Goal: Information Seeking & Learning: Learn about a topic

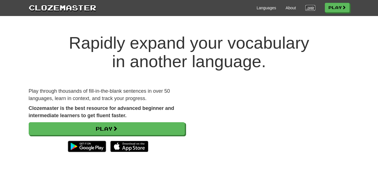
click at [309, 8] on link "Login" at bounding box center [310, 8] width 10 height 6
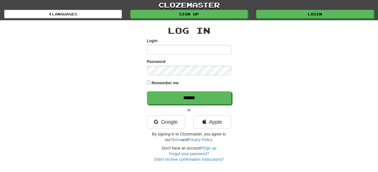
click at [166, 51] on input "Login" at bounding box center [189, 50] width 84 height 10
type input "**********"
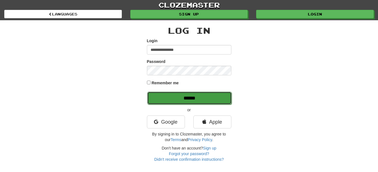
click at [187, 100] on input "******" at bounding box center [189, 98] width 84 height 13
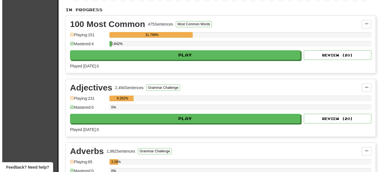
scroll to position [87, 0]
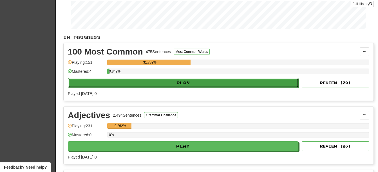
click at [216, 83] on button "Play" at bounding box center [183, 83] width 230 height 10
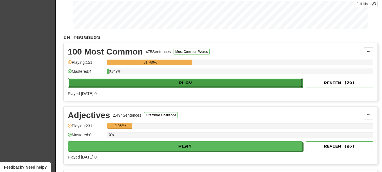
select select "**"
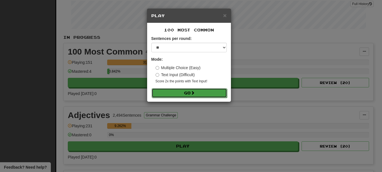
click at [204, 92] on button "Go" at bounding box center [189, 93] width 75 height 10
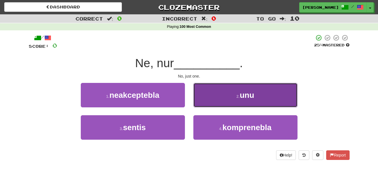
click at [266, 98] on button "2 . unu" at bounding box center [245, 95] width 104 height 24
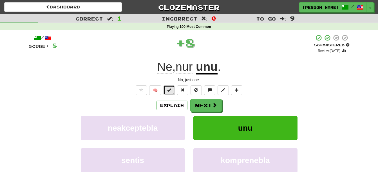
click at [168, 90] on span at bounding box center [169, 90] width 4 height 4
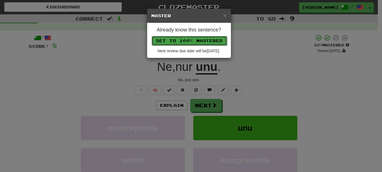
click at [192, 41] on button "Set to 100% Mastered" at bounding box center [189, 41] width 75 height 10
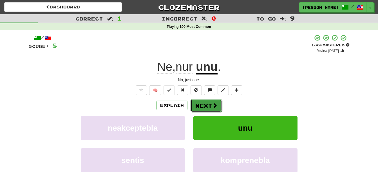
click at [206, 105] on button "Next" at bounding box center [206, 105] width 32 height 13
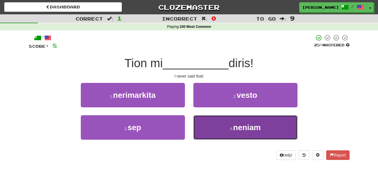
click at [273, 133] on button "4 . neniam" at bounding box center [245, 127] width 104 height 24
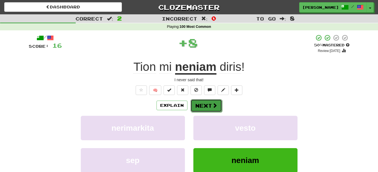
click at [204, 104] on button "Next" at bounding box center [206, 105] width 32 height 13
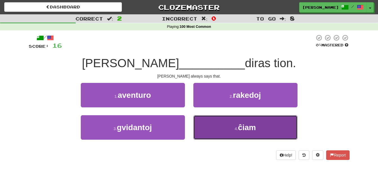
click at [268, 128] on button "4 . ĉiam" at bounding box center [245, 127] width 104 height 24
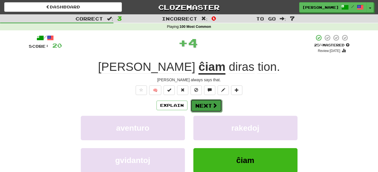
click at [205, 106] on button "Next" at bounding box center [206, 105] width 32 height 13
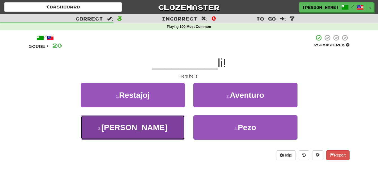
click at [154, 125] on button "3 . Jen" at bounding box center [133, 127] width 104 height 24
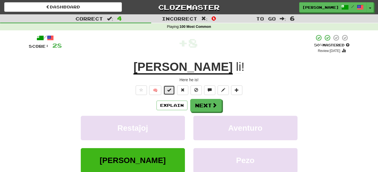
click at [170, 92] on span at bounding box center [169, 90] width 4 height 4
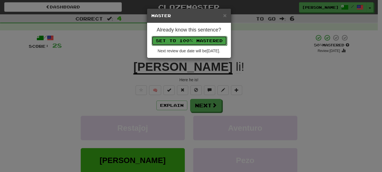
click at [192, 39] on button "Set to 100% Mastered" at bounding box center [189, 41] width 75 height 10
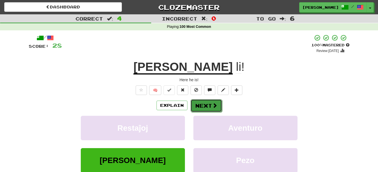
click at [209, 107] on button "Next" at bounding box center [206, 105] width 32 height 13
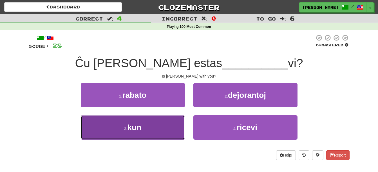
click at [158, 127] on button "3 . kun" at bounding box center [133, 127] width 104 height 24
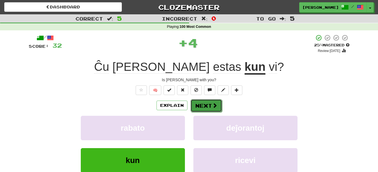
click at [198, 104] on button "Next" at bounding box center [206, 105] width 32 height 13
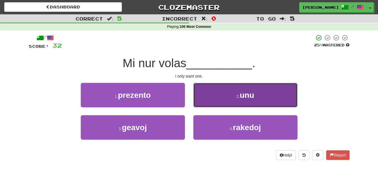
click at [231, 103] on button "2 . unu" at bounding box center [245, 95] width 104 height 24
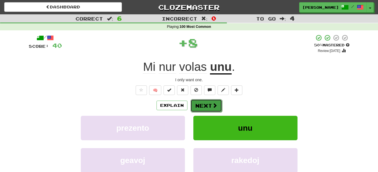
click at [205, 106] on button "Next" at bounding box center [206, 105] width 32 height 13
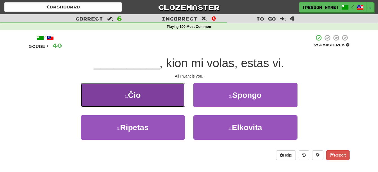
click at [160, 102] on button "1 . Ĉio" at bounding box center [133, 95] width 104 height 24
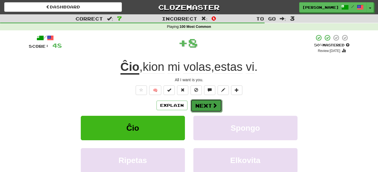
click at [203, 105] on button "Next" at bounding box center [206, 105] width 32 height 13
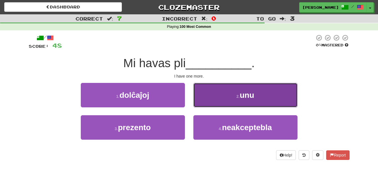
click at [208, 103] on button "2 . unu" at bounding box center [245, 95] width 104 height 24
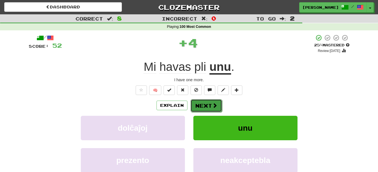
click at [208, 103] on button "Next" at bounding box center [206, 105] width 32 height 13
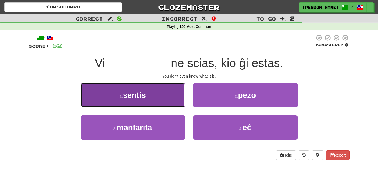
click at [159, 97] on button "1 . sentis" at bounding box center [133, 95] width 104 height 24
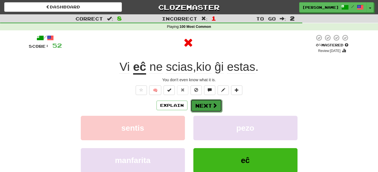
click at [196, 104] on button "Next" at bounding box center [206, 105] width 32 height 13
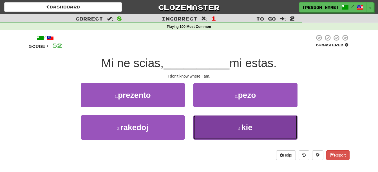
click at [224, 130] on button "4 . kie" at bounding box center [245, 127] width 104 height 24
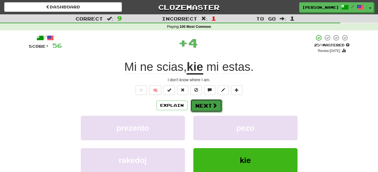
click at [211, 107] on button "Next" at bounding box center [206, 105] width 32 height 13
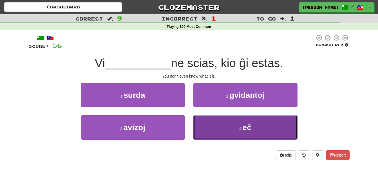
click at [220, 126] on button "4 . eĉ" at bounding box center [245, 127] width 104 height 24
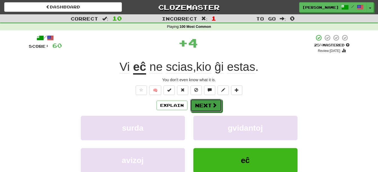
drag, startPoint x: 206, startPoint y: 105, endPoint x: 206, endPoint y: 108, distance: 3.1
click at [206, 105] on button "Next" at bounding box center [206, 105] width 32 height 13
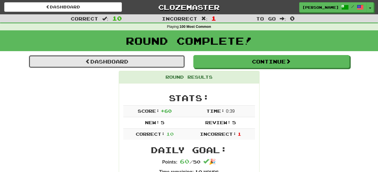
click at [119, 62] on link "Dashboard" at bounding box center [107, 61] width 156 height 13
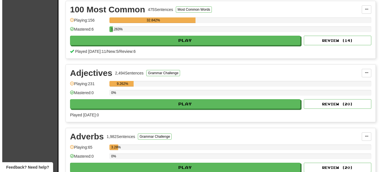
scroll to position [157, 0]
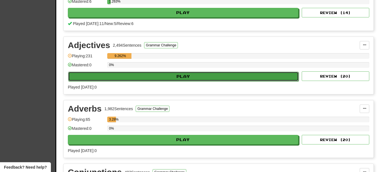
click at [224, 73] on button "Play" at bounding box center [183, 77] width 230 height 10
select select "**"
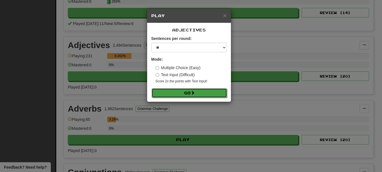
click at [207, 94] on button "Go" at bounding box center [189, 93] width 75 height 10
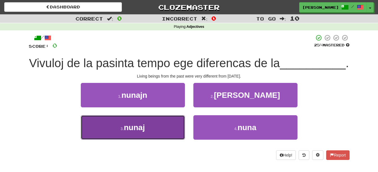
click at [143, 140] on button "3 . nunaj" at bounding box center [133, 127] width 104 height 24
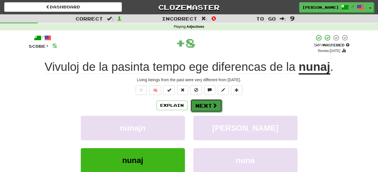
click at [211, 105] on button "Next" at bounding box center [206, 105] width 32 height 13
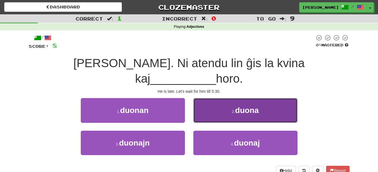
click at [243, 106] on span "duona" at bounding box center [247, 110] width 24 height 9
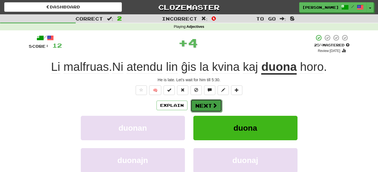
click at [205, 105] on button "Next" at bounding box center [206, 105] width 32 height 13
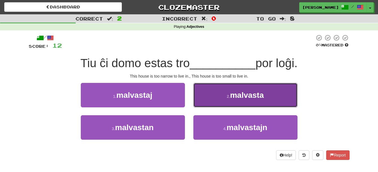
click at [258, 96] on span "malvasta" at bounding box center [247, 95] width 34 height 9
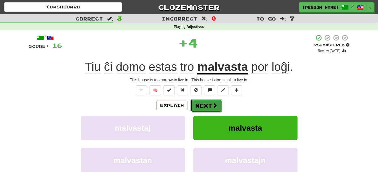
click at [207, 107] on button "Next" at bounding box center [206, 105] width 32 height 13
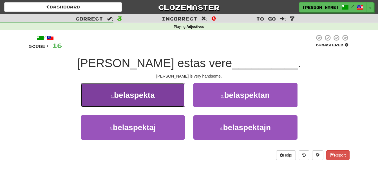
click at [163, 93] on button "1 . belaspekta" at bounding box center [133, 95] width 104 height 24
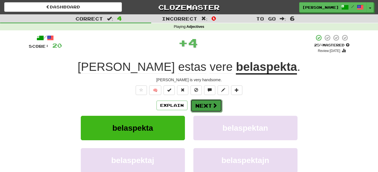
click at [203, 103] on button "Next" at bounding box center [206, 105] width 32 height 13
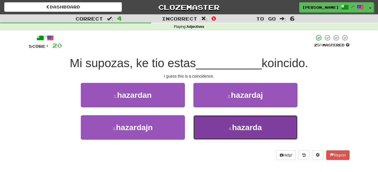
click at [274, 126] on button "4 . hazarda" at bounding box center [245, 127] width 104 height 24
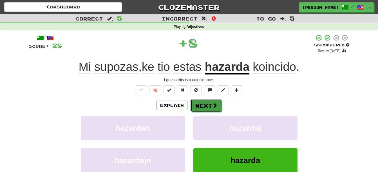
click at [207, 103] on button "Next" at bounding box center [206, 105] width 32 height 13
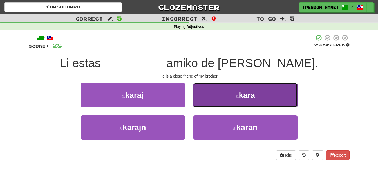
click at [250, 97] on span "kara" at bounding box center [247, 95] width 16 height 9
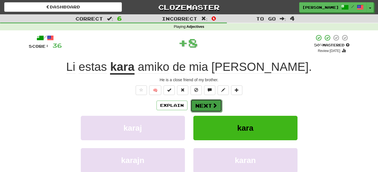
click at [211, 104] on button "Next" at bounding box center [206, 105] width 32 height 13
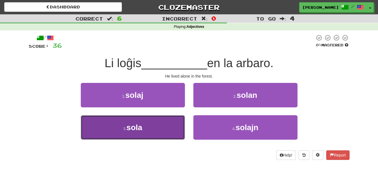
click at [158, 127] on button "3 . sola" at bounding box center [133, 127] width 104 height 24
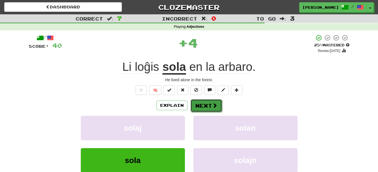
click at [206, 105] on button "Next" at bounding box center [206, 105] width 32 height 13
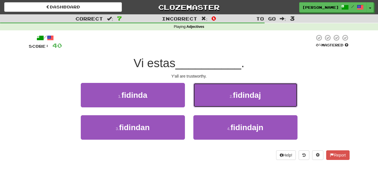
click at [280, 97] on button "2 . fidindaj" at bounding box center [245, 95] width 104 height 24
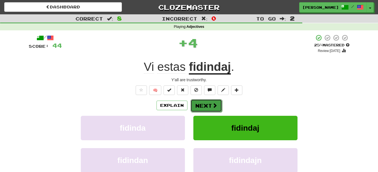
click at [205, 105] on button "Next" at bounding box center [206, 105] width 32 height 13
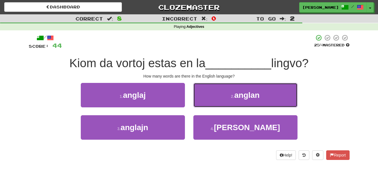
click at [285, 95] on button "2 . anglan" at bounding box center [245, 95] width 104 height 24
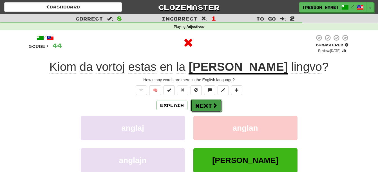
click at [203, 109] on button "Next" at bounding box center [206, 105] width 32 height 13
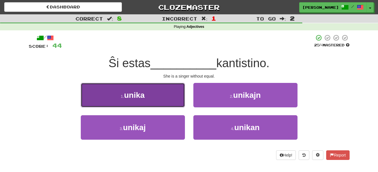
click at [142, 94] on span "unika" at bounding box center [134, 95] width 21 height 9
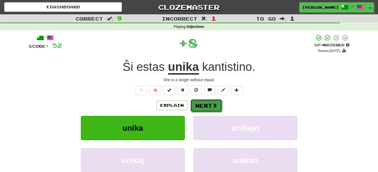
click at [215, 106] on span at bounding box center [214, 105] width 5 height 5
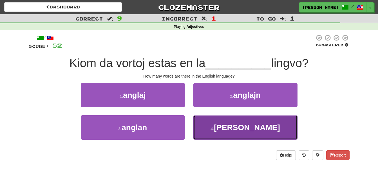
click at [257, 132] on button "4 . angla" at bounding box center [245, 127] width 104 height 24
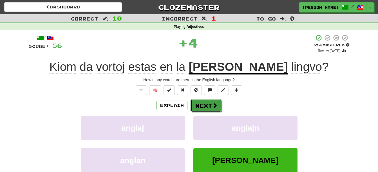
click at [206, 110] on button "Next" at bounding box center [206, 105] width 32 height 13
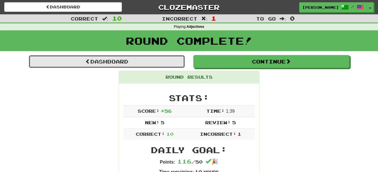
click at [138, 61] on link "Dashboard" at bounding box center [107, 61] width 156 height 13
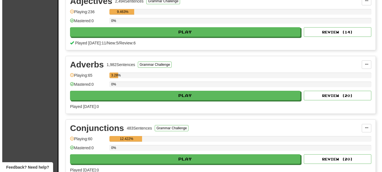
scroll to position [234, 0]
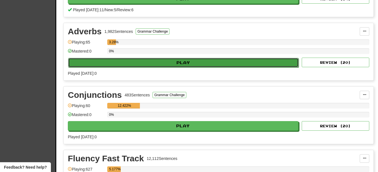
click at [196, 62] on button "Play" at bounding box center [183, 63] width 230 height 10
select select "**"
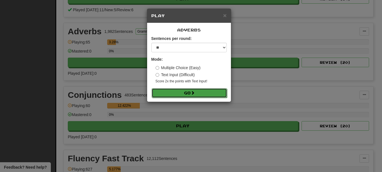
click at [204, 96] on button "Go" at bounding box center [189, 93] width 75 height 10
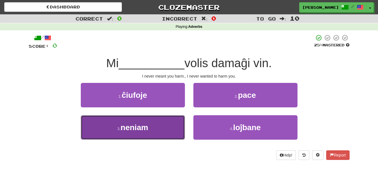
click at [131, 133] on button "3 . neniam" at bounding box center [133, 127] width 104 height 24
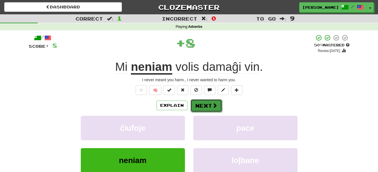
click at [211, 104] on button "Next" at bounding box center [206, 105] width 32 height 13
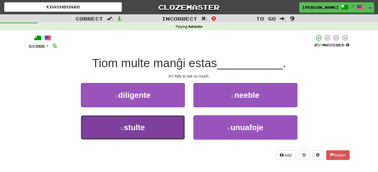
click at [172, 132] on button "3 . stulte" at bounding box center [133, 127] width 104 height 24
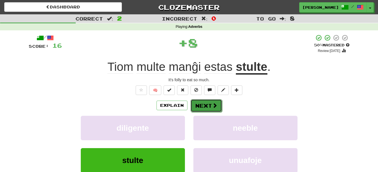
click at [199, 101] on button "Next" at bounding box center [206, 105] width 32 height 13
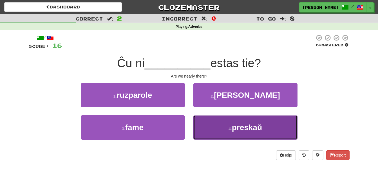
click at [212, 127] on button "4 . preskaŭ" at bounding box center [245, 127] width 104 height 24
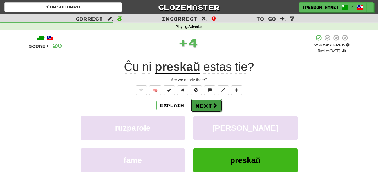
click at [210, 106] on button "Next" at bounding box center [206, 105] width 32 height 13
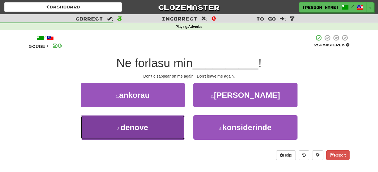
click at [163, 128] on button "3 . denove" at bounding box center [133, 127] width 104 height 24
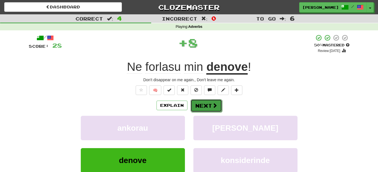
click at [207, 101] on button "Next" at bounding box center [206, 105] width 32 height 13
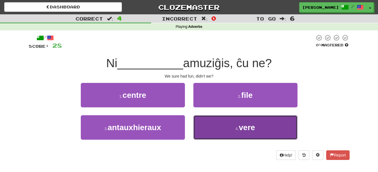
click at [227, 129] on button "4 . vere" at bounding box center [245, 127] width 104 height 24
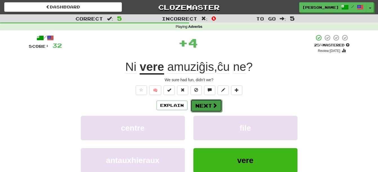
click at [205, 107] on button "Next" at bounding box center [206, 105] width 32 height 13
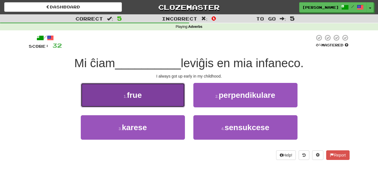
click at [153, 95] on button "1 . frue" at bounding box center [133, 95] width 104 height 24
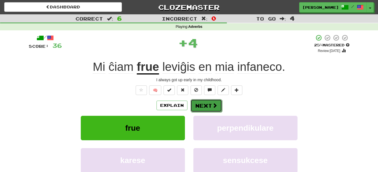
click at [202, 102] on button "Next" at bounding box center [206, 105] width 32 height 13
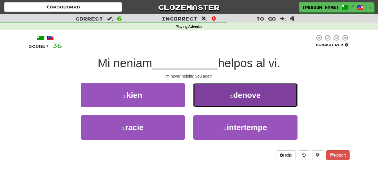
click at [221, 103] on button "2 . denove" at bounding box center [245, 95] width 104 height 24
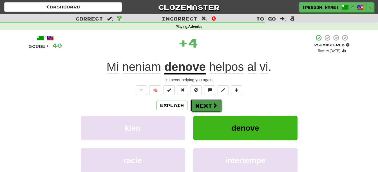
click at [218, 107] on button "Next" at bounding box center [206, 105] width 32 height 13
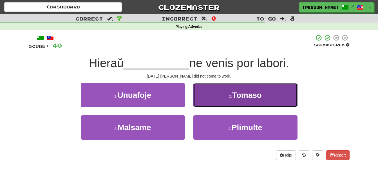
click at [228, 97] on button "2 . Tomaso" at bounding box center [245, 95] width 104 height 24
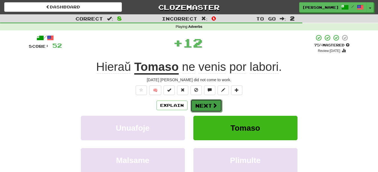
click at [199, 108] on button "Next" at bounding box center [206, 105] width 32 height 13
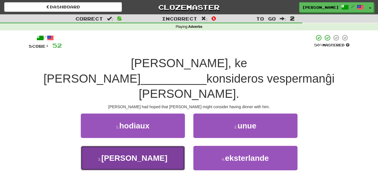
click at [158, 146] on button "3 . eble" at bounding box center [133, 158] width 104 height 24
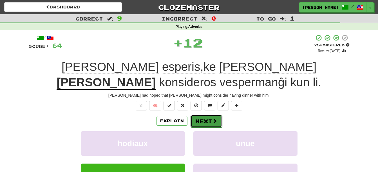
click at [194, 115] on button "Next" at bounding box center [206, 121] width 32 height 13
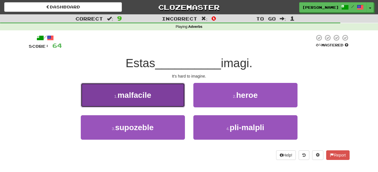
click at [152, 101] on button "1 . malfacile" at bounding box center [133, 95] width 104 height 24
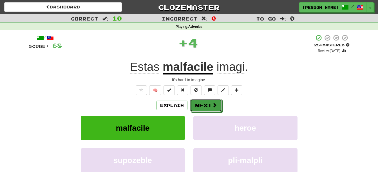
drag, startPoint x: 202, startPoint y: 104, endPoint x: 201, endPoint y: 113, distance: 8.8
click at [202, 104] on button "Next" at bounding box center [206, 105] width 32 height 13
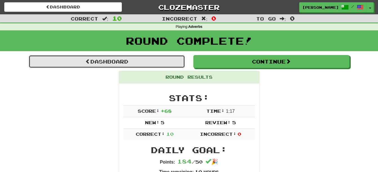
click at [151, 66] on link "Dashboard" at bounding box center [107, 61] width 156 height 13
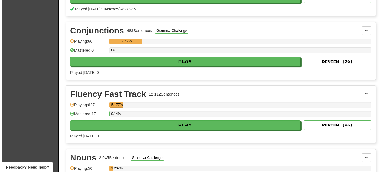
scroll to position [311, 0]
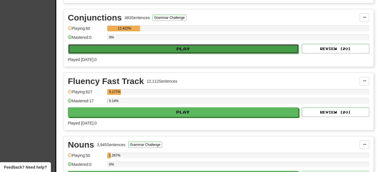
click at [249, 50] on button "Play" at bounding box center [183, 49] width 230 height 10
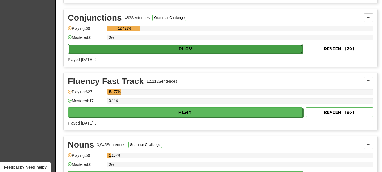
select select "**"
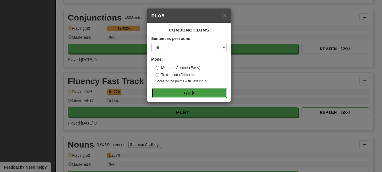
click at [194, 94] on span at bounding box center [193, 93] width 4 height 4
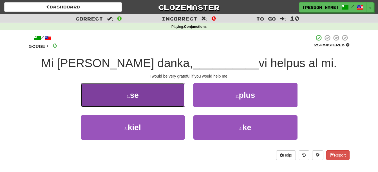
click at [124, 94] on button "1 . se" at bounding box center [133, 95] width 104 height 24
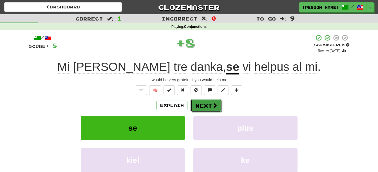
click at [204, 106] on button "Next" at bounding box center [206, 105] width 32 height 13
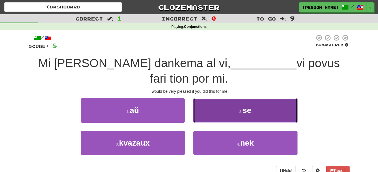
click at [207, 111] on button "2 . se" at bounding box center [245, 110] width 104 height 24
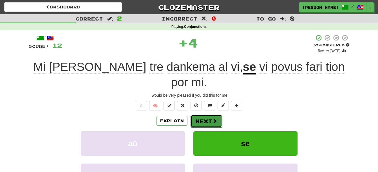
click at [206, 115] on button "Next" at bounding box center [206, 121] width 32 height 13
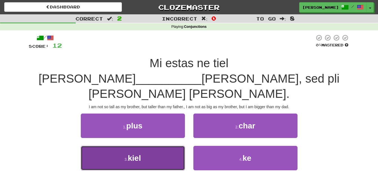
click at [144, 146] on button "3 . kiel" at bounding box center [133, 158] width 104 height 24
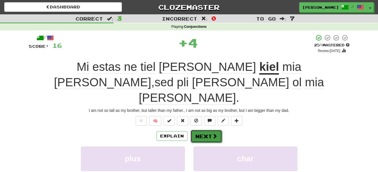
click at [205, 130] on button "Next" at bounding box center [206, 136] width 32 height 13
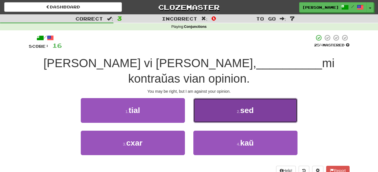
click at [211, 98] on button "2 . sed" at bounding box center [245, 110] width 104 height 24
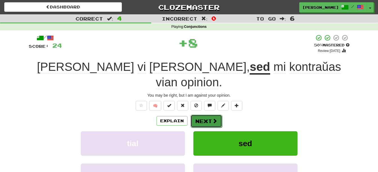
click at [206, 115] on button "Next" at bounding box center [206, 121] width 32 height 13
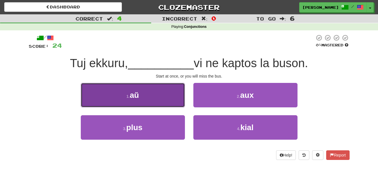
click at [155, 97] on button "1 . aŭ" at bounding box center [133, 95] width 104 height 24
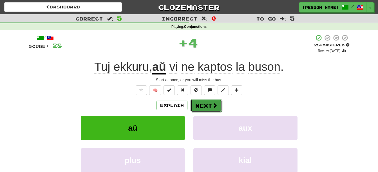
click at [206, 106] on button "Next" at bounding box center [206, 105] width 32 height 13
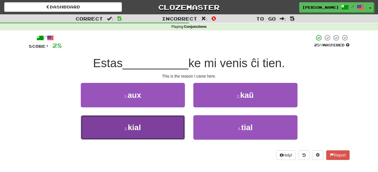
click at [162, 127] on button "3 . kial" at bounding box center [133, 127] width 104 height 24
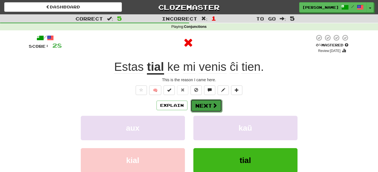
click at [207, 107] on button "Next" at bounding box center [206, 105] width 32 height 13
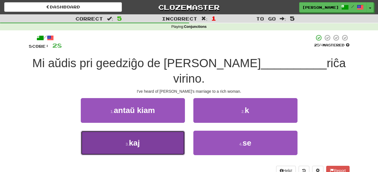
click at [142, 133] on button "3 . kaj" at bounding box center [133, 143] width 104 height 24
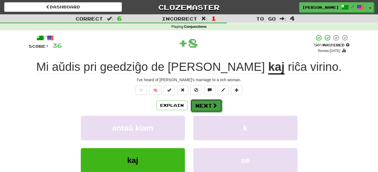
click at [203, 103] on button "Next" at bounding box center [206, 105] width 32 height 13
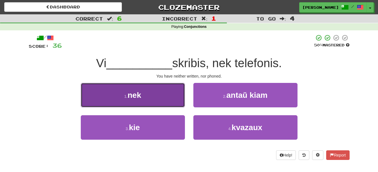
click at [168, 102] on button "1 . nek" at bounding box center [133, 95] width 104 height 24
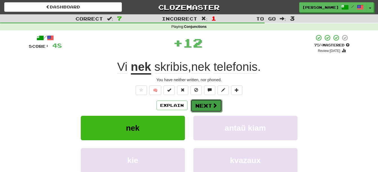
click at [203, 108] on button "Next" at bounding box center [206, 105] width 32 height 13
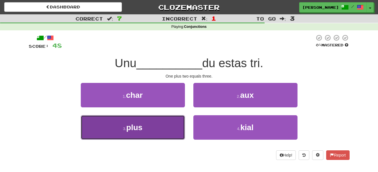
click at [153, 130] on button "3 . plus" at bounding box center [133, 127] width 104 height 24
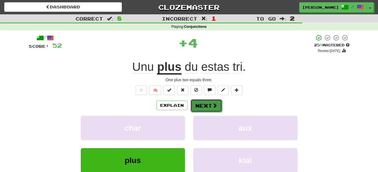
click at [203, 103] on button "Next" at bounding box center [206, 105] width 32 height 13
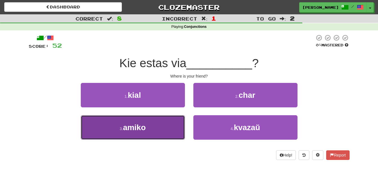
click at [159, 133] on button "3 . amiko" at bounding box center [133, 127] width 104 height 24
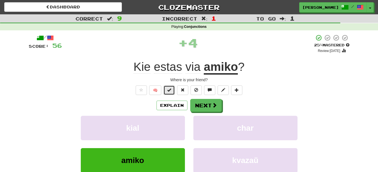
click at [171, 92] on span at bounding box center [169, 90] width 4 height 4
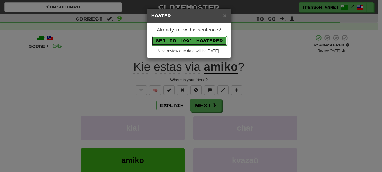
click at [188, 39] on button "Set to 100% Mastered" at bounding box center [189, 41] width 75 height 10
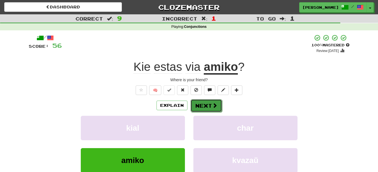
click at [204, 105] on button "Next" at bounding box center [206, 105] width 32 height 13
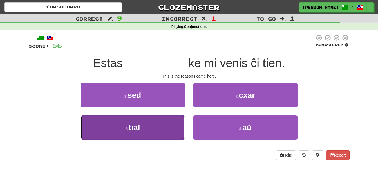
click at [133, 125] on span "tial" at bounding box center [134, 127] width 11 height 9
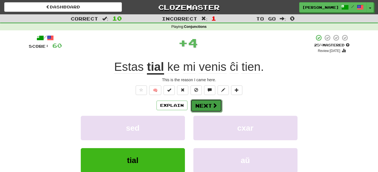
click at [205, 101] on button "Next" at bounding box center [206, 105] width 32 height 13
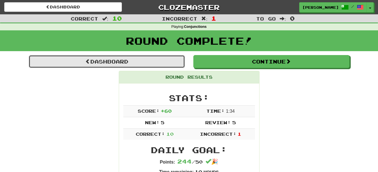
click at [149, 65] on link "Dashboard" at bounding box center [107, 61] width 156 height 13
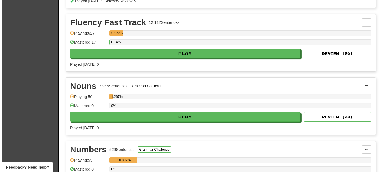
scroll to position [372, 0]
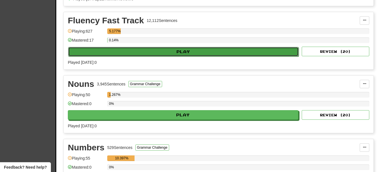
click at [239, 52] on button "Play" at bounding box center [183, 52] width 230 height 10
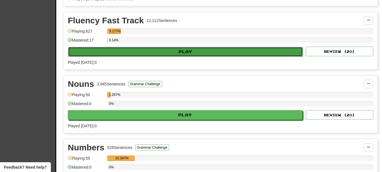
select select "**"
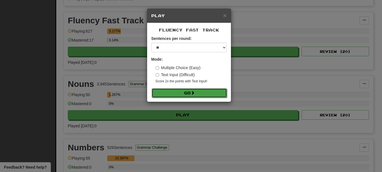
click at [198, 88] on button "Go" at bounding box center [189, 93] width 75 height 10
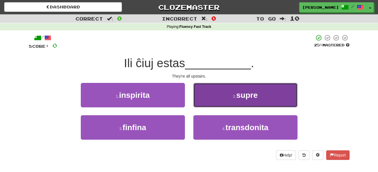
click at [219, 94] on button "2 . supre" at bounding box center [245, 95] width 104 height 24
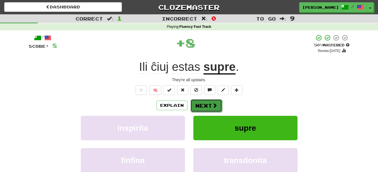
click at [207, 107] on button "Next" at bounding box center [206, 105] width 32 height 13
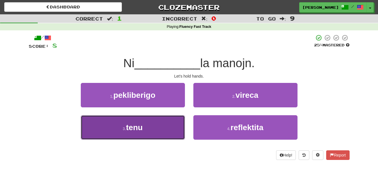
click at [163, 128] on button "3 . tenu" at bounding box center [133, 127] width 104 height 24
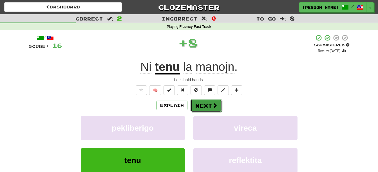
click at [204, 104] on button "Next" at bounding box center [206, 105] width 32 height 13
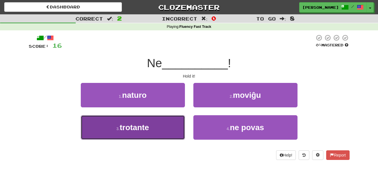
click at [163, 128] on button "3 . trotante" at bounding box center [133, 127] width 104 height 24
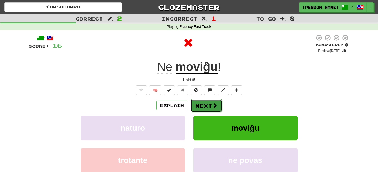
click at [206, 103] on button "Next" at bounding box center [206, 105] width 32 height 13
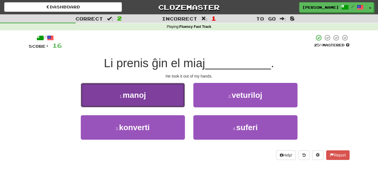
click at [163, 98] on button "1 . manoj" at bounding box center [133, 95] width 104 height 24
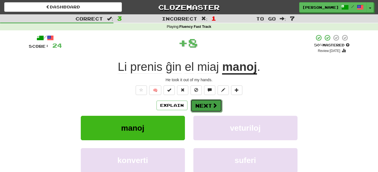
click at [210, 104] on button "Next" at bounding box center [206, 105] width 32 height 13
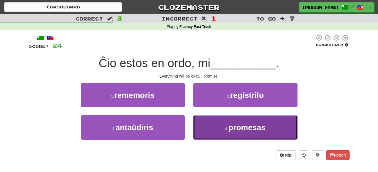
click at [231, 130] on span "promesas" at bounding box center [246, 127] width 37 height 9
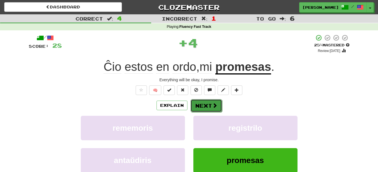
click at [215, 106] on span at bounding box center [214, 105] width 5 height 5
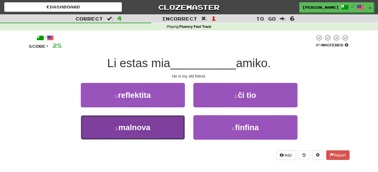
click at [165, 130] on button "3 . malnova" at bounding box center [133, 127] width 104 height 24
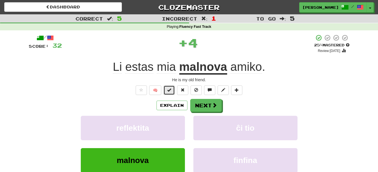
click at [172, 91] on button at bounding box center [168, 91] width 11 height 10
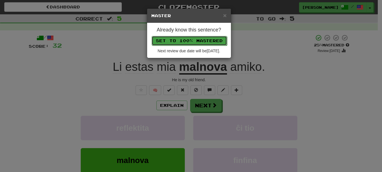
click at [204, 42] on button "Set to 100% Mastered" at bounding box center [189, 41] width 75 height 10
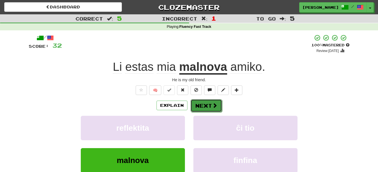
click at [204, 106] on button "Next" at bounding box center [206, 105] width 32 height 13
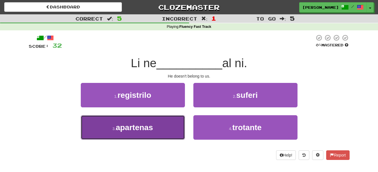
click at [159, 119] on button "3 . apartenas" at bounding box center [133, 127] width 104 height 24
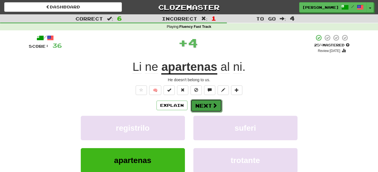
click at [209, 106] on button "Next" at bounding box center [206, 105] width 32 height 13
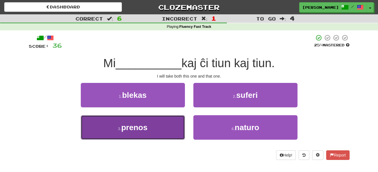
click at [145, 124] on span "prenos" at bounding box center [134, 127] width 26 height 9
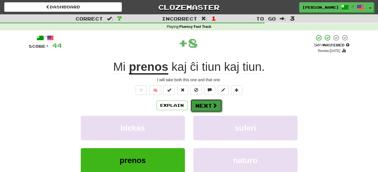
click at [203, 103] on button "Next" at bounding box center [206, 105] width 32 height 13
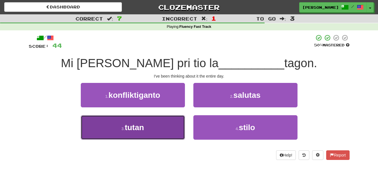
click at [158, 130] on button "3 . tutan" at bounding box center [133, 127] width 104 height 24
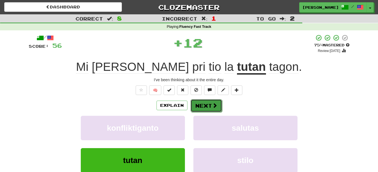
click at [205, 104] on button "Next" at bounding box center [206, 105] width 32 height 13
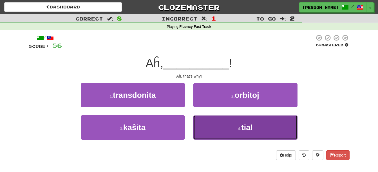
click at [222, 132] on button "4 . tial" at bounding box center [245, 127] width 104 height 24
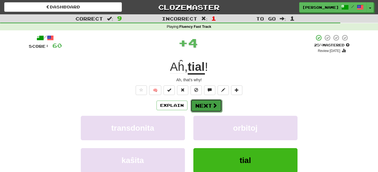
click at [212, 103] on span at bounding box center [214, 105] width 5 height 5
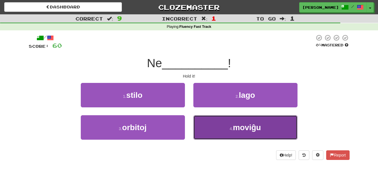
click at [226, 125] on button "4 . moviĝu" at bounding box center [245, 127] width 104 height 24
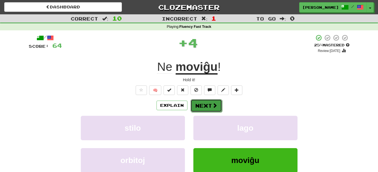
click at [213, 104] on span at bounding box center [214, 105] width 5 height 5
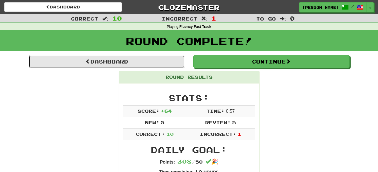
click at [162, 64] on link "Dashboard" at bounding box center [107, 61] width 156 height 13
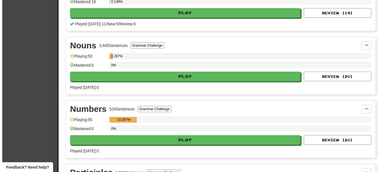
scroll to position [413, 0]
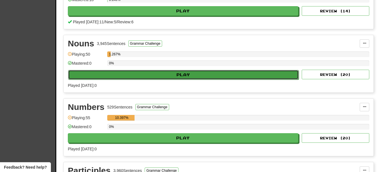
click at [256, 76] on button "Play" at bounding box center [183, 75] width 230 height 10
select select "**"
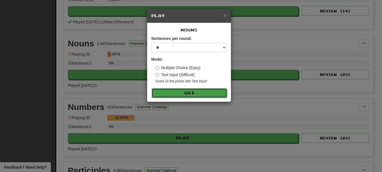
click at [212, 92] on button "Go" at bounding box center [189, 93] width 75 height 10
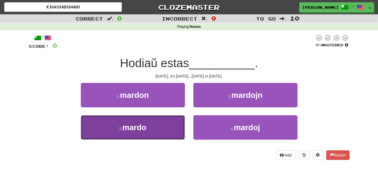
click at [140, 123] on button "3 . mardo" at bounding box center [133, 127] width 104 height 24
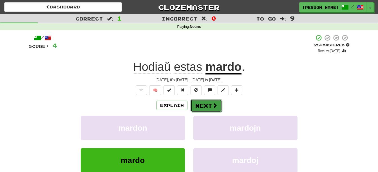
click at [211, 108] on button "Next" at bounding box center [206, 105] width 32 height 13
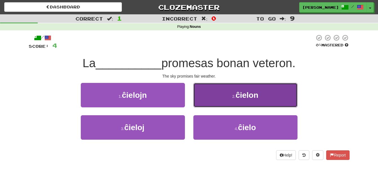
click at [278, 95] on button "2 . ĉielon" at bounding box center [245, 95] width 104 height 24
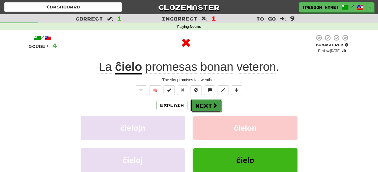
click at [205, 107] on button "Next" at bounding box center [206, 105] width 32 height 13
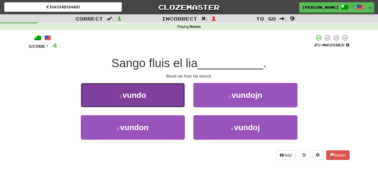
click at [163, 95] on button "1 . vundo" at bounding box center [133, 95] width 104 height 24
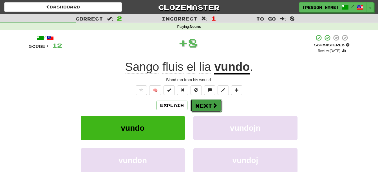
click at [204, 104] on button "Next" at bounding box center [206, 105] width 32 height 13
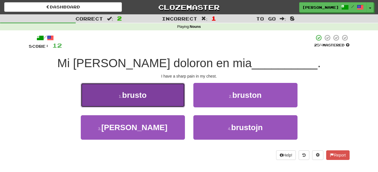
click at [163, 101] on button "1 . brusto" at bounding box center [133, 95] width 104 height 24
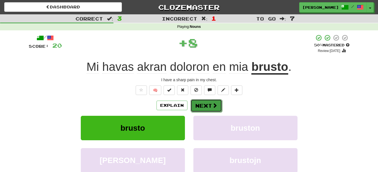
click at [201, 107] on button "Next" at bounding box center [206, 105] width 32 height 13
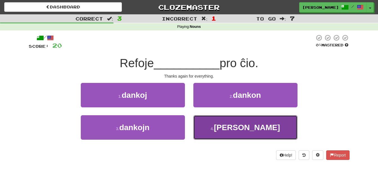
click at [212, 132] on button "4 . [PERSON_NAME]" at bounding box center [245, 127] width 104 height 24
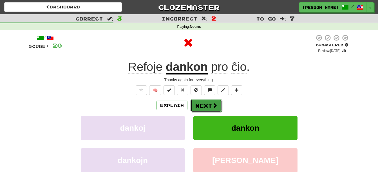
click at [211, 109] on button "Next" at bounding box center [206, 105] width 32 height 13
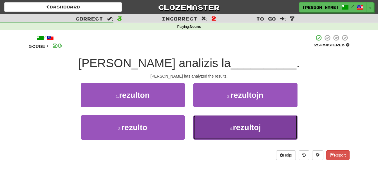
click at [214, 121] on button "4 . rezultoj" at bounding box center [245, 127] width 104 height 24
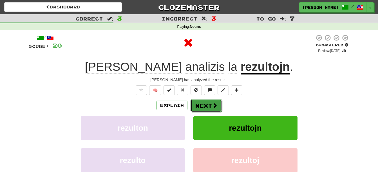
click at [214, 104] on span at bounding box center [214, 105] width 5 height 5
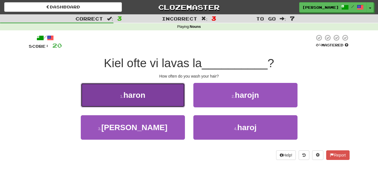
click at [158, 96] on button "1 . haron" at bounding box center [133, 95] width 104 height 24
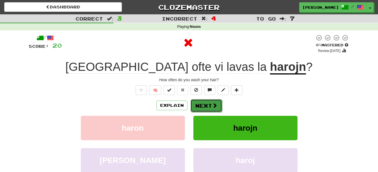
click at [201, 107] on button "Next" at bounding box center [206, 105] width 32 height 13
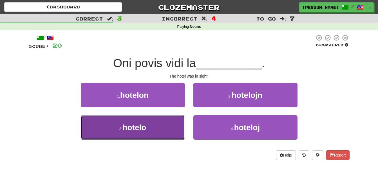
click at [157, 128] on button "3 . hotelo" at bounding box center [133, 127] width 104 height 24
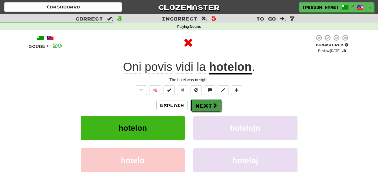
click at [209, 110] on button "Next" at bounding box center [206, 105] width 32 height 13
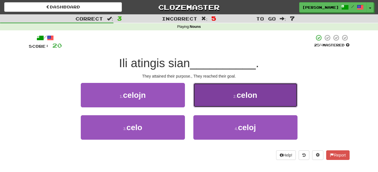
click at [217, 95] on button "2 . celon" at bounding box center [245, 95] width 104 height 24
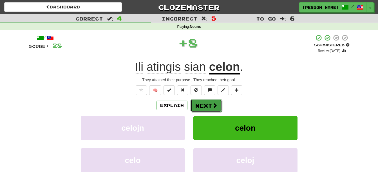
click at [212, 104] on span at bounding box center [214, 105] width 5 height 5
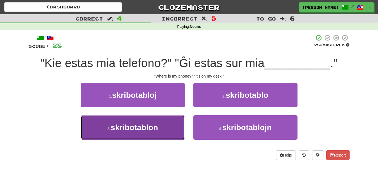
click at [160, 126] on button "3 . skribotablon" at bounding box center [133, 127] width 104 height 24
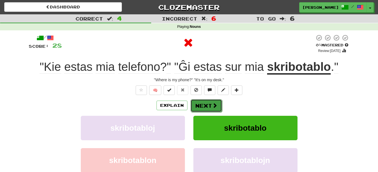
click at [209, 103] on button "Next" at bounding box center [206, 105] width 32 height 13
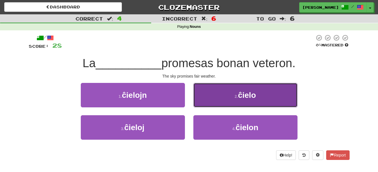
click at [225, 96] on button "2 . ĉielo" at bounding box center [245, 95] width 104 height 24
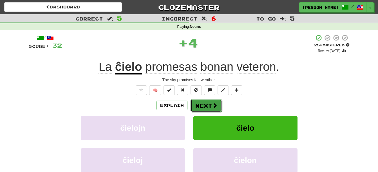
click at [208, 107] on button "Next" at bounding box center [206, 105] width 32 height 13
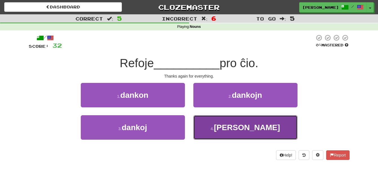
click at [217, 128] on button "4 . [PERSON_NAME]" at bounding box center [245, 127] width 104 height 24
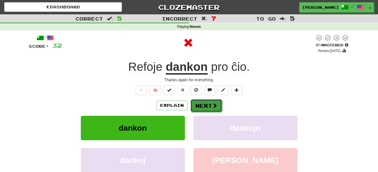
click at [214, 107] on span at bounding box center [214, 105] width 5 height 5
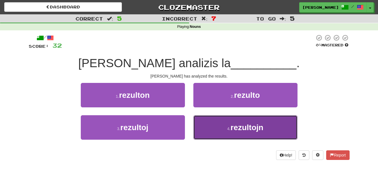
click at [221, 131] on button "4 . rezultojn" at bounding box center [245, 127] width 104 height 24
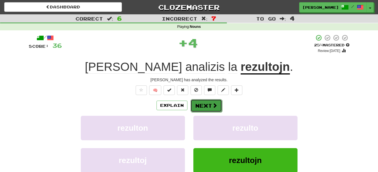
click at [217, 108] on button "Next" at bounding box center [206, 105] width 32 height 13
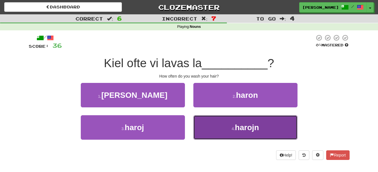
click at [232, 130] on small "4 ." at bounding box center [233, 129] width 3 height 5
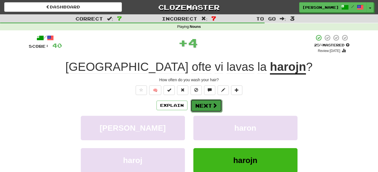
click at [210, 106] on button "Next" at bounding box center [206, 105] width 32 height 13
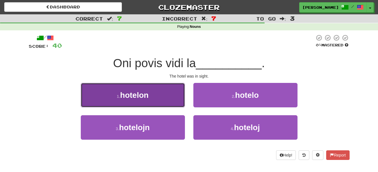
click at [166, 95] on button "1 . hotelon" at bounding box center [133, 95] width 104 height 24
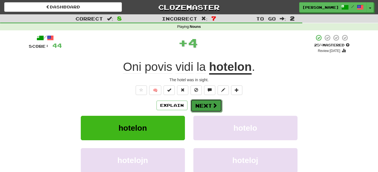
click at [210, 108] on button "Next" at bounding box center [206, 105] width 32 height 13
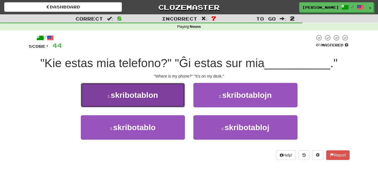
click at [154, 99] on span "skribotablon" at bounding box center [134, 95] width 47 height 9
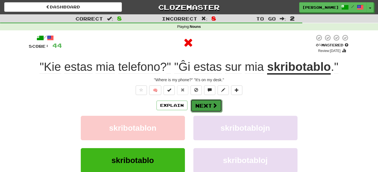
click at [215, 103] on span at bounding box center [214, 105] width 5 height 5
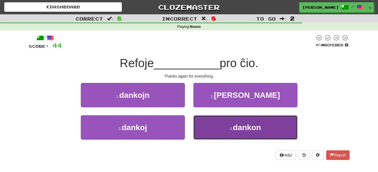
click at [220, 128] on button "4 . dankon" at bounding box center [245, 127] width 104 height 24
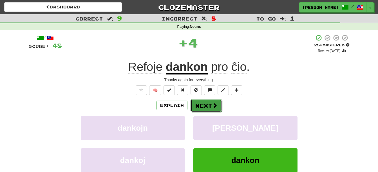
click at [217, 105] on button "Next" at bounding box center [206, 105] width 32 height 13
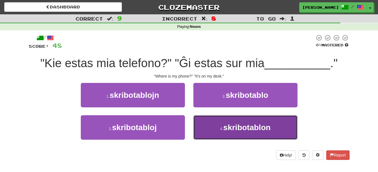
click at [210, 130] on button "4 . skribotablon" at bounding box center [245, 127] width 104 height 24
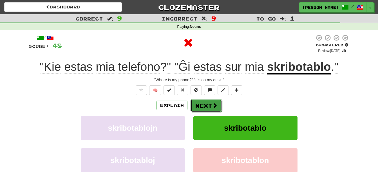
click at [217, 109] on button "Next" at bounding box center [206, 105] width 32 height 13
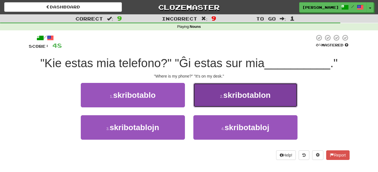
click at [223, 98] on small "2 ." at bounding box center [221, 96] width 3 height 5
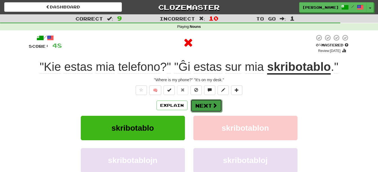
click at [209, 106] on button "Next" at bounding box center [206, 105] width 32 height 13
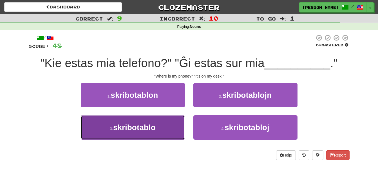
click at [148, 125] on span "skribotablo" at bounding box center [134, 127] width 42 height 9
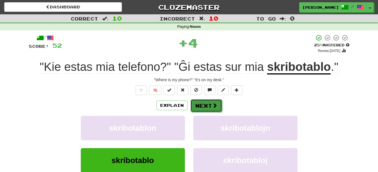
click at [212, 104] on span at bounding box center [214, 105] width 5 height 5
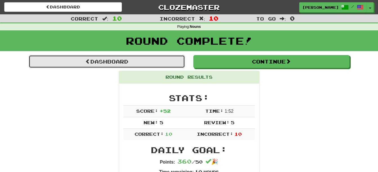
click at [121, 59] on link "Dashboard" at bounding box center [107, 61] width 156 height 13
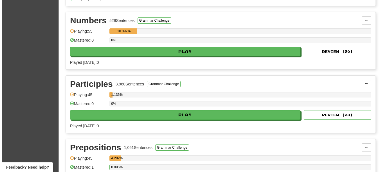
scroll to position [442, 0]
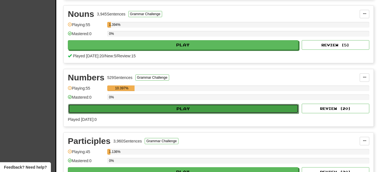
click at [221, 108] on button "Play" at bounding box center [183, 109] width 230 height 10
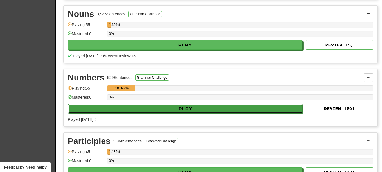
select select "**"
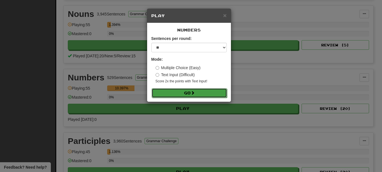
click at [210, 91] on button "Go" at bounding box center [189, 93] width 75 height 10
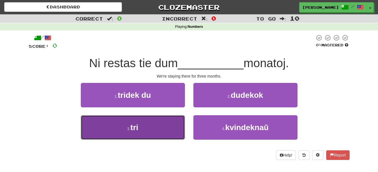
click at [143, 124] on button "3 . tri" at bounding box center [133, 127] width 104 height 24
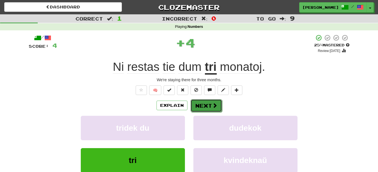
click at [212, 104] on span at bounding box center [214, 105] width 5 height 5
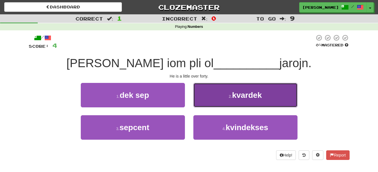
click at [249, 102] on button "2 . kvardek" at bounding box center [245, 95] width 104 height 24
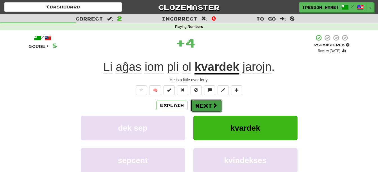
click at [201, 103] on button "Next" at bounding box center [206, 105] width 32 height 13
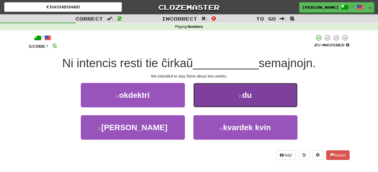
click at [259, 102] on button "2 . du" at bounding box center [245, 95] width 104 height 24
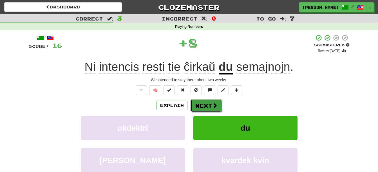
click at [206, 107] on button "Next" at bounding box center [206, 105] width 32 height 13
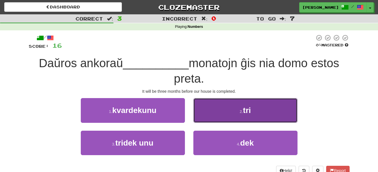
click at [284, 116] on button "2 . tri" at bounding box center [245, 110] width 104 height 24
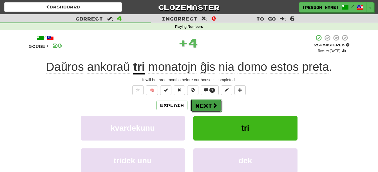
click at [207, 103] on button "Next" at bounding box center [206, 105] width 32 height 13
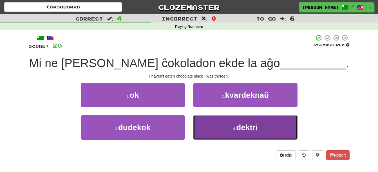
click at [270, 126] on button "4 . dektri" at bounding box center [245, 127] width 104 height 24
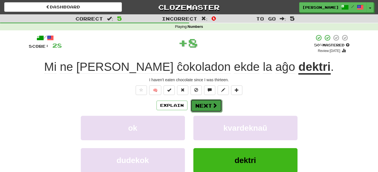
click at [212, 103] on span at bounding box center [214, 105] width 5 height 5
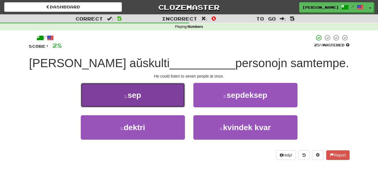
click at [155, 96] on button "1 . sep" at bounding box center [133, 95] width 104 height 24
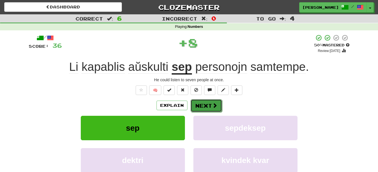
click at [214, 104] on span at bounding box center [214, 105] width 5 height 5
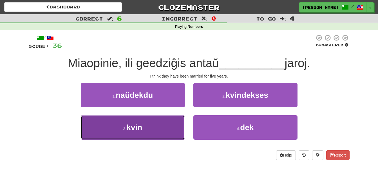
click at [141, 135] on button "3 . kvin" at bounding box center [133, 127] width 104 height 24
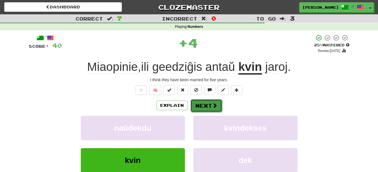
click at [211, 110] on button "Next" at bounding box center [206, 105] width 32 height 13
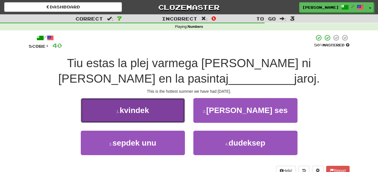
click at [155, 112] on button "1 . kvindek" at bounding box center [133, 110] width 104 height 24
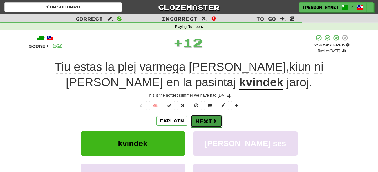
click at [207, 120] on button "Next" at bounding box center [206, 121] width 32 height 13
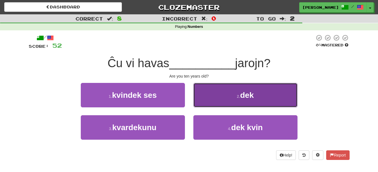
click at [244, 100] on button "2 . dek" at bounding box center [245, 95] width 104 height 24
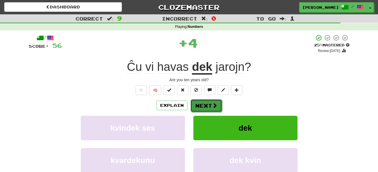
click at [204, 104] on button "Next" at bounding box center [206, 105] width 32 height 13
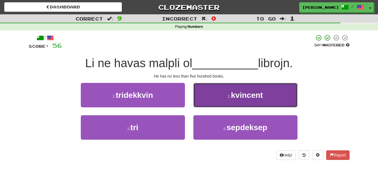
click at [248, 97] on span "kvincent" at bounding box center [247, 95] width 32 height 9
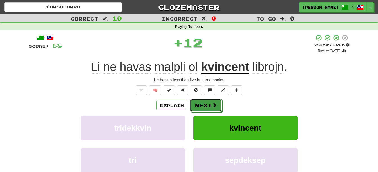
drag, startPoint x: 205, startPoint y: 105, endPoint x: 206, endPoint y: 108, distance: 3.8
click at [205, 105] on button "Next" at bounding box center [206, 105] width 32 height 13
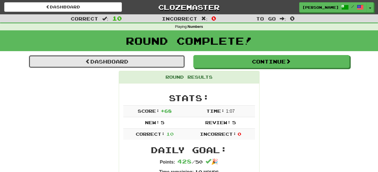
click at [135, 64] on link "Dashboard" at bounding box center [107, 61] width 156 height 13
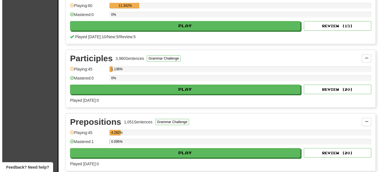
scroll to position [536, 0]
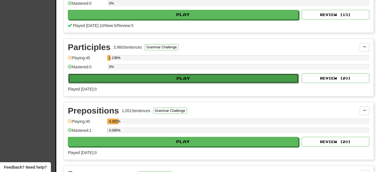
click at [232, 82] on button "Play" at bounding box center [183, 79] width 230 height 10
select select "**"
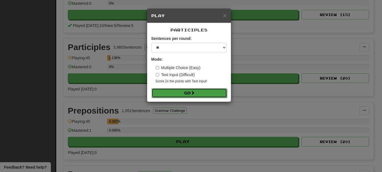
click at [203, 92] on button "Go" at bounding box center [189, 93] width 75 height 10
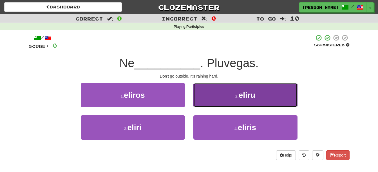
click at [217, 99] on button "2 . eliru" at bounding box center [245, 95] width 104 height 24
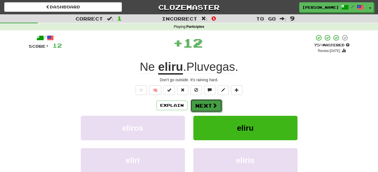
click at [213, 103] on button "Next" at bounding box center [206, 105] width 32 height 13
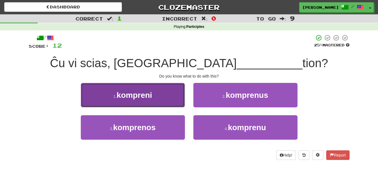
click at [153, 105] on button "1 . kompreni" at bounding box center [133, 95] width 104 height 24
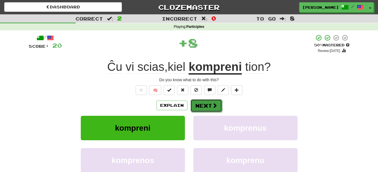
click at [203, 106] on button "Next" at bounding box center [206, 105] width 32 height 13
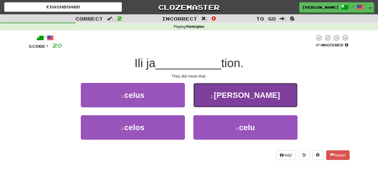
click at [211, 95] on button "2 . [PERSON_NAME]" at bounding box center [245, 95] width 104 height 24
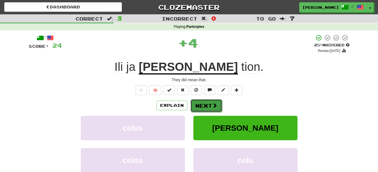
click at [207, 102] on button "Next" at bounding box center [206, 105] width 32 height 13
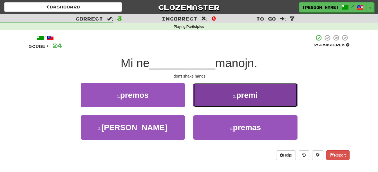
click at [214, 97] on button "2 . premi" at bounding box center [245, 95] width 104 height 24
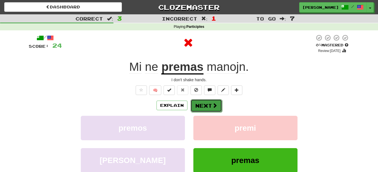
click at [208, 106] on button "Next" at bounding box center [206, 105] width 32 height 13
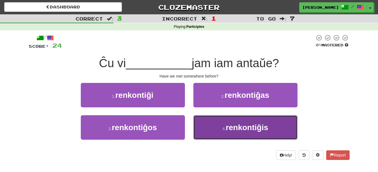
click at [218, 124] on button "4 . renkontiĝis" at bounding box center [245, 127] width 104 height 24
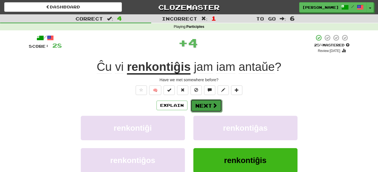
click at [212, 104] on span at bounding box center [214, 105] width 5 height 5
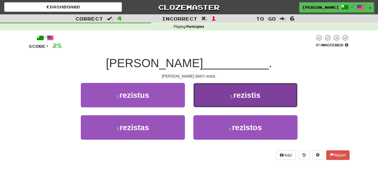
click at [219, 95] on button "2 . rezistis" at bounding box center [245, 95] width 104 height 24
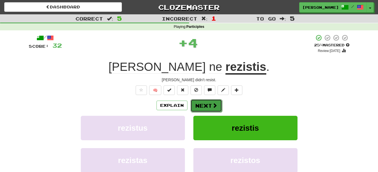
click at [212, 105] on span at bounding box center [214, 105] width 5 height 5
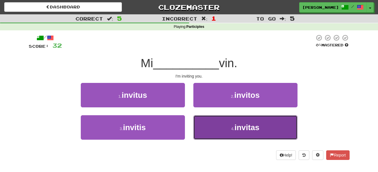
click at [212, 130] on button "4 . invitas" at bounding box center [245, 127] width 104 height 24
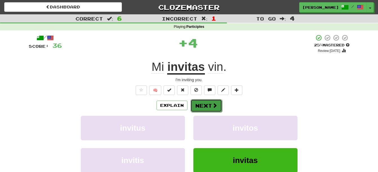
click at [212, 107] on span at bounding box center [214, 105] width 5 height 5
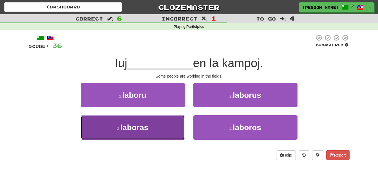
click at [167, 127] on button "3 . laboras" at bounding box center [133, 127] width 104 height 24
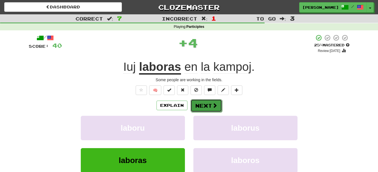
click at [201, 106] on button "Next" at bounding box center [206, 105] width 32 height 13
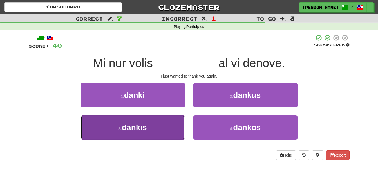
click at [145, 132] on span "dankis" at bounding box center [134, 127] width 25 height 9
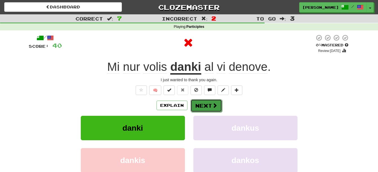
click at [207, 111] on button "Next" at bounding box center [206, 105] width 32 height 13
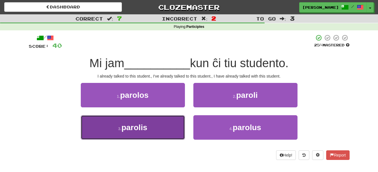
click at [160, 129] on button "3 . [GEOGRAPHIC_DATA]" at bounding box center [133, 127] width 104 height 24
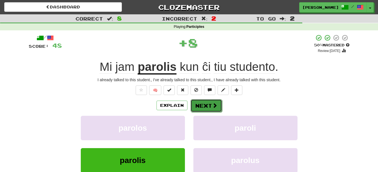
click at [196, 104] on button "Next" at bounding box center [206, 105] width 32 height 13
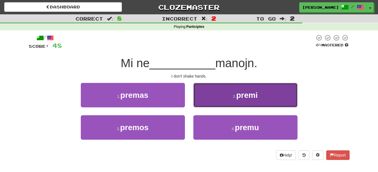
click at [221, 95] on button "2 . premi" at bounding box center [245, 95] width 104 height 24
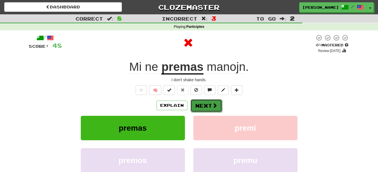
click at [212, 106] on span at bounding box center [214, 105] width 5 height 5
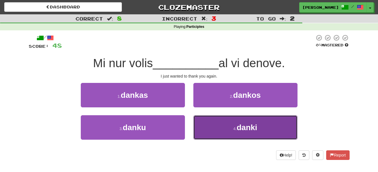
click at [216, 129] on button "4 . danki" at bounding box center [245, 127] width 104 height 24
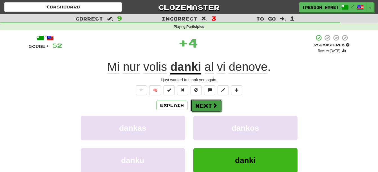
click at [214, 103] on span at bounding box center [214, 105] width 5 height 5
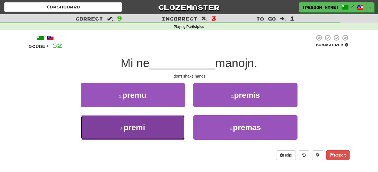
click at [169, 131] on button "3 . premi" at bounding box center [133, 127] width 104 height 24
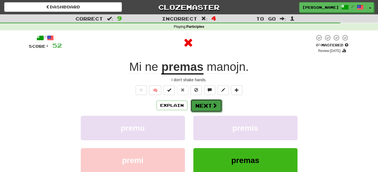
click at [219, 104] on button "Next" at bounding box center [206, 105] width 32 height 13
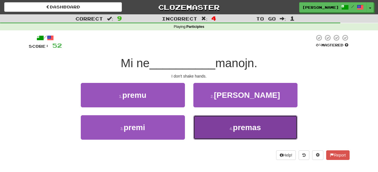
click at [223, 129] on button "4 . premas" at bounding box center [245, 127] width 104 height 24
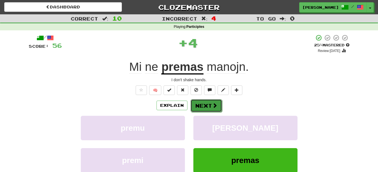
click at [215, 103] on span at bounding box center [214, 105] width 5 height 5
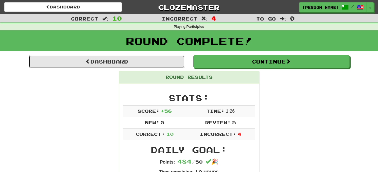
click at [150, 63] on link "Dashboard" at bounding box center [107, 61] width 156 height 13
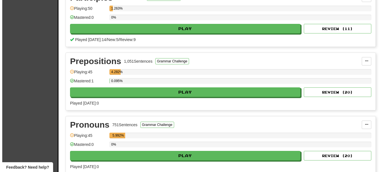
scroll to position [610, 0]
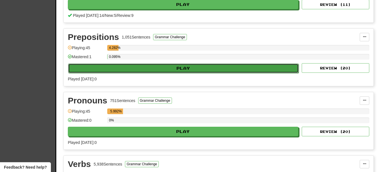
click at [230, 64] on button "Play" at bounding box center [183, 69] width 230 height 10
select select "**"
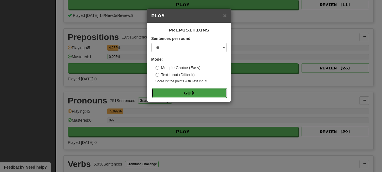
click at [205, 95] on button "Go" at bounding box center [189, 93] width 75 height 10
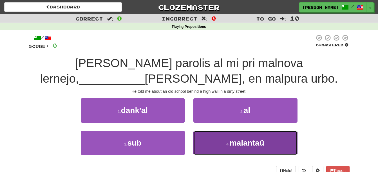
click at [207, 138] on button "4 . malantaŭ" at bounding box center [245, 143] width 104 height 24
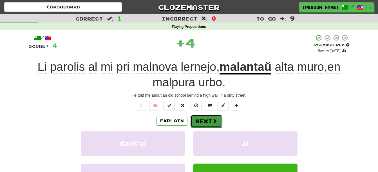
click at [210, 121] on button "Next" at bounding box center [206, 121] width 32 height 13
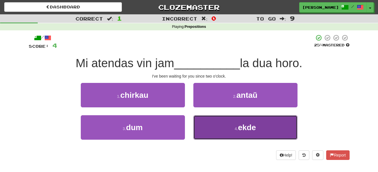
click at [268, 130] on button "4 . ekde" at bounding box center [245, 127] width 104 height 24
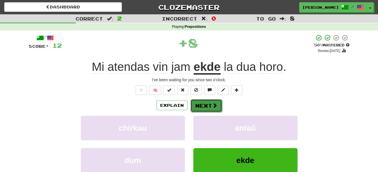
click at [209, 107] on button "Next" at bounding box center [206, 105] width 32 height 13
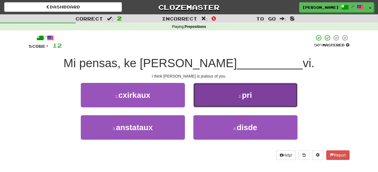
click at [257, 95] on button "2 . pri" at bounding box center [245, 95] width 104 height 24
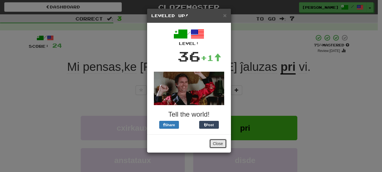
click at [214, 143] on button "Close" at bounding box center [217, 144] width 17 height 10
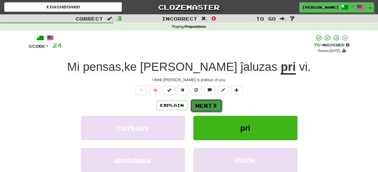
click at [203, 106] on button "Next" at bounding box center [206, 105] width 32 height 13
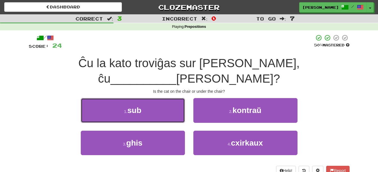
drag, startPoint x: 161, startPoint y: 97, endPoint x: 165, endPoint y: 98, distance: 4.3
click at [161, 98] on button "1 . sub" at bounding box center [133, 110] width 104 height 24
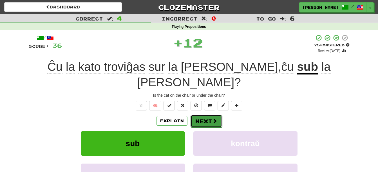
click at [208, 115] on button "Next" at bounding box center [206, 121] width 32 height 13
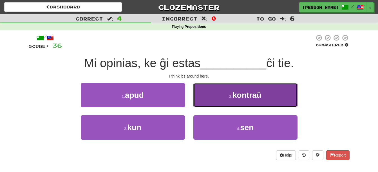
click at [210, 102] on button "2 . kontraŭ" at bounding box center [245, 95] width 104 height 24
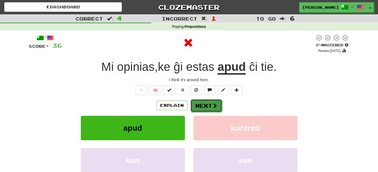
click at [210, 102] on button "Next" at bounding box center [206, 105] width 32 height 13
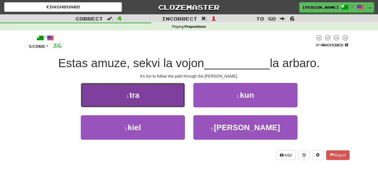
click at [161, 98] on button "1 . tra" at bounding box center [133, 95] width 104 height 24
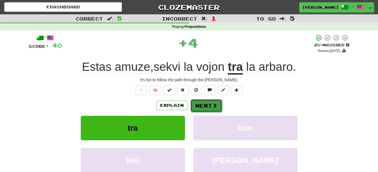
click at [208, 108] on button "Next" at bounding box center [206, 105] width 32 height 13
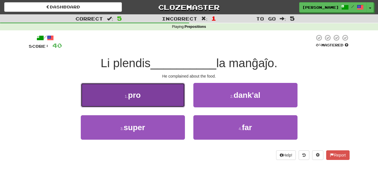
click at [148, 95] on button "1 . pro" at bounding box center [133, 95] width 104 height 24
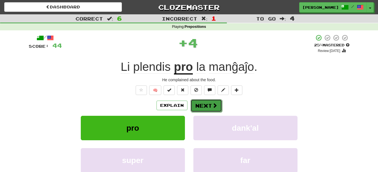
click at [210, 103] on button "Next" at bounding box center [206, 105] width 32 height 13
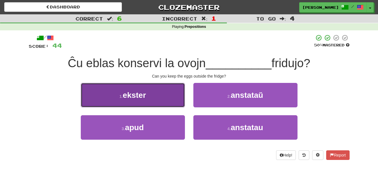
click at [133, 100] on button "1 . ekster" at bounding box center [133, 95] width 104 height 24
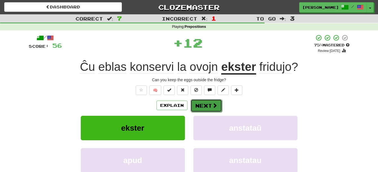
click at [201, 104] on button "Next" at bounding box center [206, 105] width 32 height 13
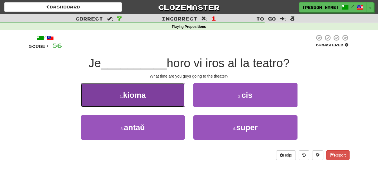
click at [152, 101] on button "1 . [GEOGRAPHIC_DATA]" at bounding box center [133, 95] width 104 height 24
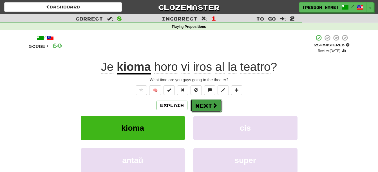
click at [207, 106] on button "Next" at bounding box center [206, 105] width 32 height 13
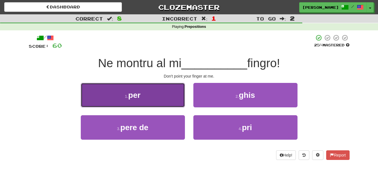
click at [170, 92] on button "1 . per" at bounding box center [133, 95] width 104 height 24
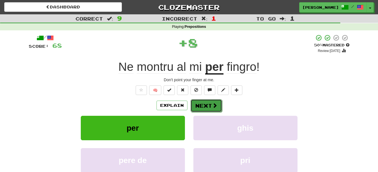
click at [209, 104] on button "Next" at bounding box center [206, 105] width 32 height 13
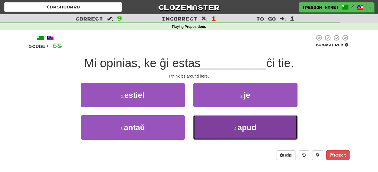
click at [247, 128] on span "apud" at bounding box center [246, 127] width 19 height 9
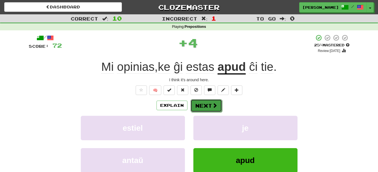
click at [210, 104] on button "Next" at bounding box center [206, 105] width 32 height 13
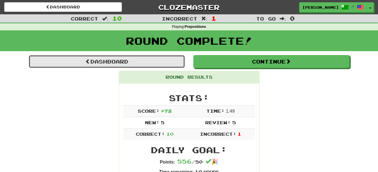
click at [106, 59] on link "Dashboard" at bounding box center [107, 61] width 156 height 13
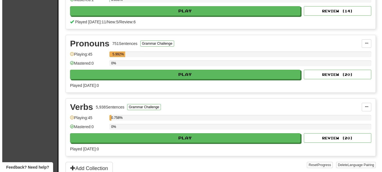
scroll to position [678, 0]
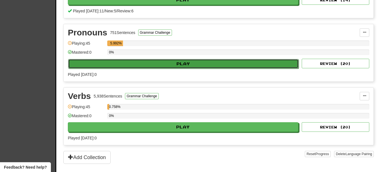
click at [205, 65] on button "Play" at bounding box center [183, 64] width 230 height 10
select select "**"
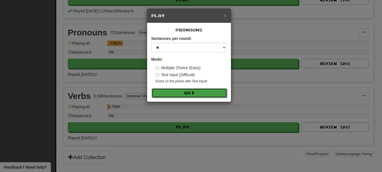
click at [199, 94] on button "Go" at bounding box center [189, 93] width 75 height 10
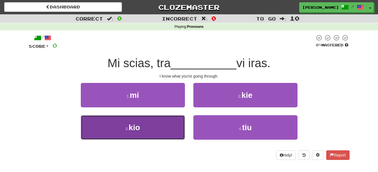
click at [149, 123] on button "3 . kio" at bounding box center [133, 127] width 104 height 24
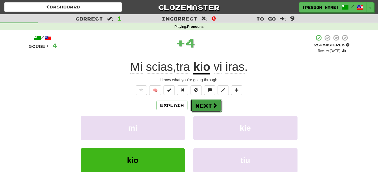
click at [203, 107] on button "Next" at bounding box center [206, 105] width 32 height 13
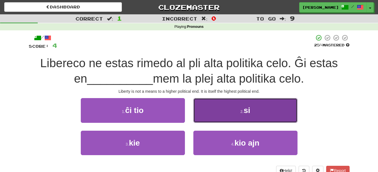
click at [262, 108] on button "2 . si" at bounding box center [245, 110] width 104 height 24
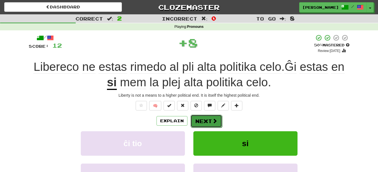
click at [207, 119] on button "Next" at bounding box center [206, 121] width 32 height 13
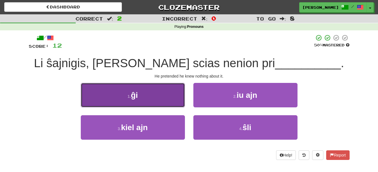
click at [165, 103] on button "1 . ĝi" at bounding box center [133, 95] width 104 height 24
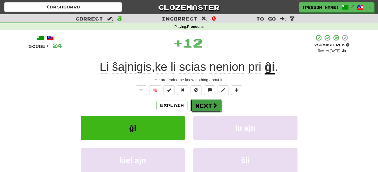
click at [208, 105] on button "Next" at bounding box center [206, 105] width 32 height 13
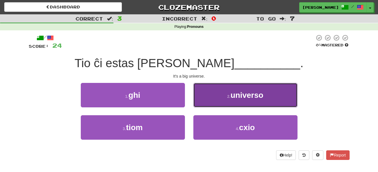
click at [281, 99] on button "2 . universo" at bounding box center [245, 95] width 104 height 24
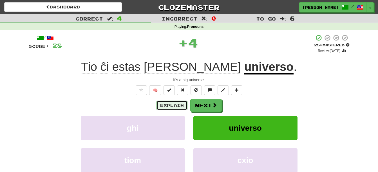
click at [186, 106] on button "Explain" at bounding box center [171, 106] width 31 height 10
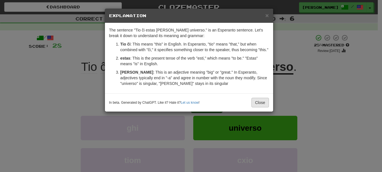
click at [258, 93] on div "The sentence "Tio ĉi estas [PERSON_NAME] universo." is an Esperanto sentence. L…" at bounding box center [189, 58] width 168 height 70
click at [263, 104] on div "× Explanation The sentence "Tio ĉi estas [PERSON_NAME] universo." is an Esperan…" at bounding box center [189, 60] width 169 height 104
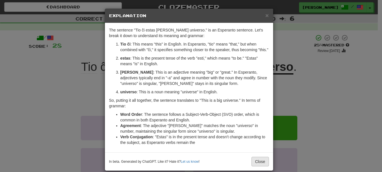
click at [258, 150] on div "The sentence "Tio ĉi estas [PERSON_NAME] universo." is an Esperanto sentence. L…" at bounding box center [189, 87] width 168 height 129
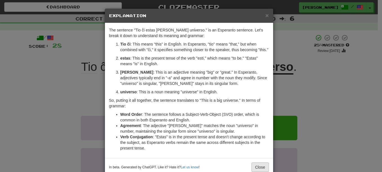
click at [260, 160] on div "In beta. Generated by ChatGPT. Like it? Hate it? Let us know ! Close" at bounding box center [189, 167] width 168 height 18
click at [262, 167] on button "Close" at bounding box center [260, 168] width 17 height 10
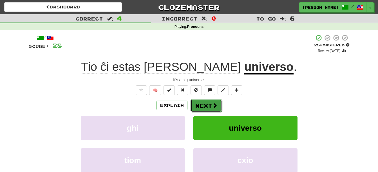
click at [207, 107] on button "Next" at bounding box center [206, 105] width 32 height 13
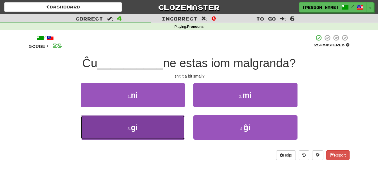
click at [167, 134] on button "3 . gi" at bounding box center [133, 127] width 104 height 24
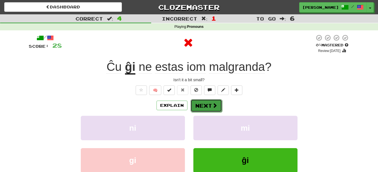
click at [206, 107] on button "Next" at bounding box center [206, 105] width 32 height 13
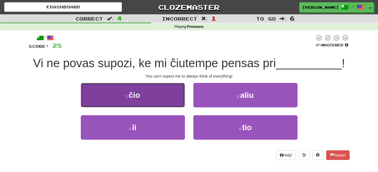
click at [159, 95] on button "1 . ĉio" at bounding box center [133, 95] width 104 height 24
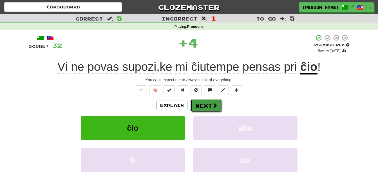
click at [201, 105] on button "Next" at bounding box center [206, 105] width 32 height 13
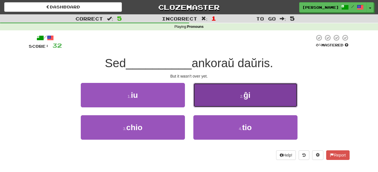
click at [276, 99] on button "2 . ĝi" at bounding box center [245, 95] width 104 height 24
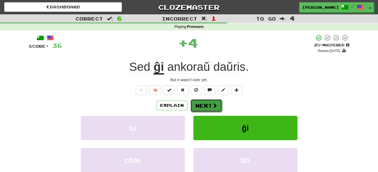
click at [208, 104] on button "Next" at bounding box center [206, 105] width 32 height 13
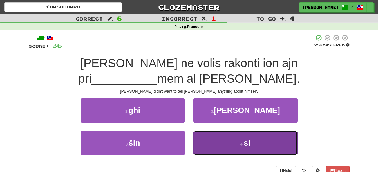
click at [211, 144] on button "4 . si" at bounding box center [245, 143] width 104 height 24
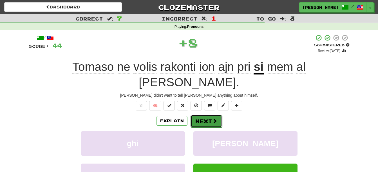
click at [217, 115] on button "Next" at bounding box center [206, 121] width 32 height 13
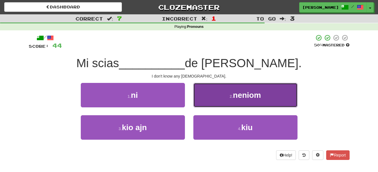
click at [273, 99] on button "2 . neniom" at bounding box center [245, 95] width 104 height 24
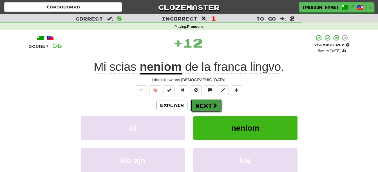
click at [199, 104] on button "Next" at bounding box center [206, 105] width 32 height 13
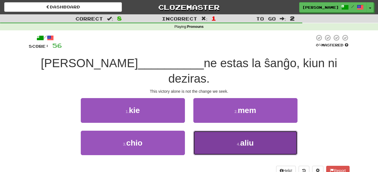
click at [267, 136] on button "4 . aliu" at bounding box center [245, 143] width 104 height 24
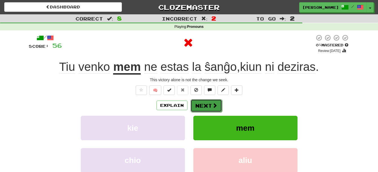
click at [207, 106] on button "Next" at bounding box center [206, 105] width 32 height 13
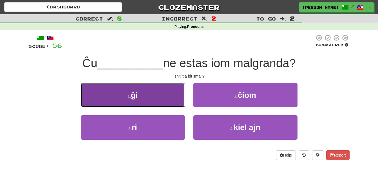
click at [146, 93] on button "1 . ĝi" at bounding box center [133, 95] width 104 height 24
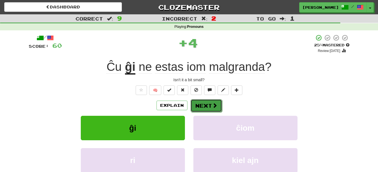
click at [206, 103] on button "Next" at bounding box center [206, 105] width 32 height 13
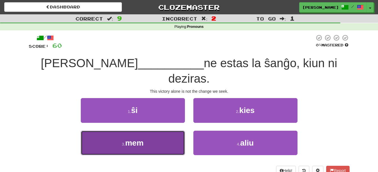
click at [163, 131] on button "3 . mem" at bounding box center [133, 143] width 104 height 24
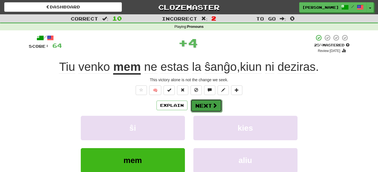
click at [206, 103] on button "Next" at bounding box center [206, 105] width 32 height 13
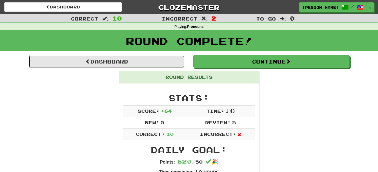
click at [115, 60] on link "Dashboard" at bounding box center [107, 61] width 156 height 13
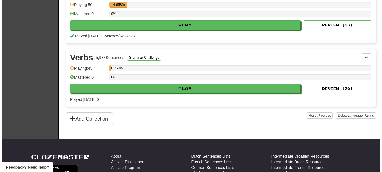
scroll to position [724, 0]
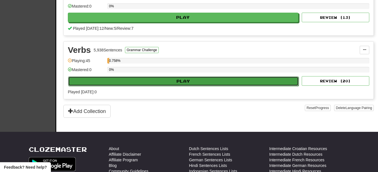
click at [221, 81] on button "Play" at bounding box center [183, 82] width 230 height 10
select select "**"
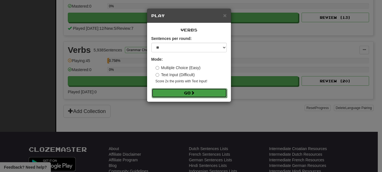
click at [207, 92] on button "Go" at bounding box center [189, 93] width 75 height 10
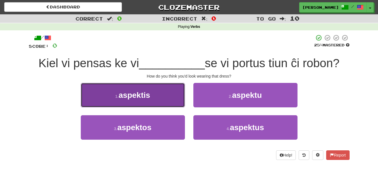
click at [169, 94] on button "1 . aspektis" at bounding box center [133, 95] width 104 height 24
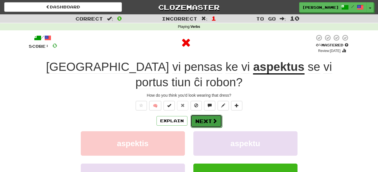
click at [202, 115] on button "Next" at bounding box center [206, 121] width 32 height 13
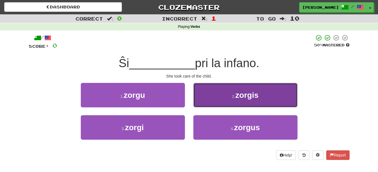
click at [261, 99] on button "2 . zorgis" at bounding box center [245, 95] width 104 height 24
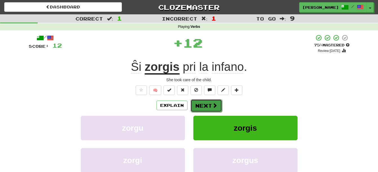
click at [211, 104] on button "Next" at bounding box center [206, 105] width 32 height 13
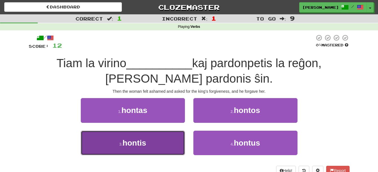
click at [173, 144] on button "3 . hontis" at bounding box center [133, 143] width 104 height 24
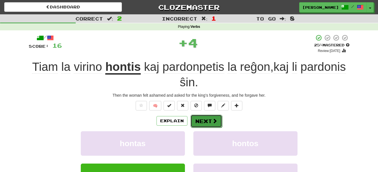
click at [206, 121] on button "Next" at bounding box center [206, 121] width 32 height 13
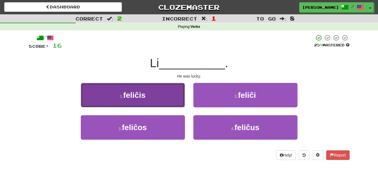
click at [160, 93] on button "1 . feliĉis" at bounding box center [133, 95] width 104 height 24
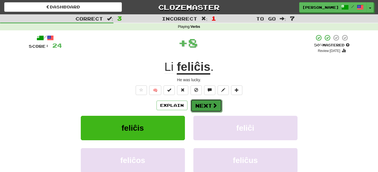
click at [206, 105] on button "Next" at bounding box center [206, 105] width 32 height 13
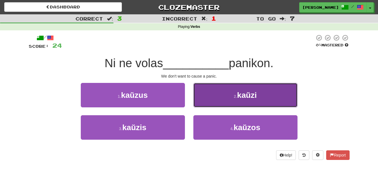
click at [264, 92] on button "2 . kaŭzi" at bounding box center [245, 95] width 104 height 24
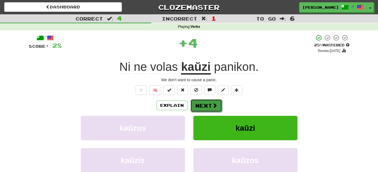
click at [209, 101] on button "Next" at bounding box center [206, 105] width 32 height 13
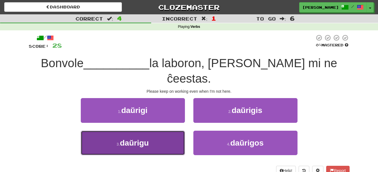
click at [149, 139] on span "daŭrigu" at bounding box center [134, 143] width 29 height 9
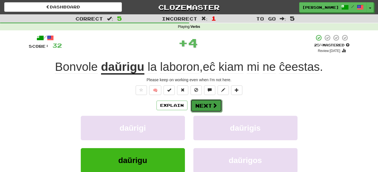
click at [211, 105] on button "Next" at bounding box center [206, 105] width 32 height 13
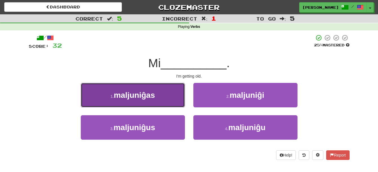
click at [148, 95] on span "maljuniĝas" at bounding box center [134, 95] width 41 height 9
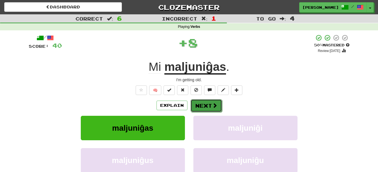
click at [207, 107] on button "Next" at bounding box center [206, 105] width 32 height 13
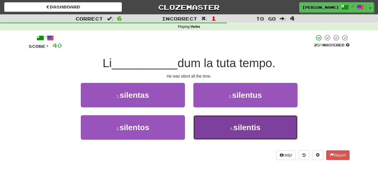
click at [218, 125] on button "4 . silentis" at bounding box center [245, 127] width 104 height 24
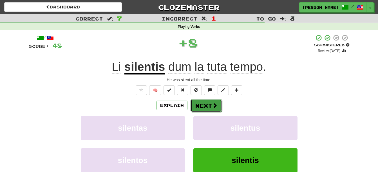
click at [206, 110] on button "Next" at bounding box center [206, 105] width 32 height 13
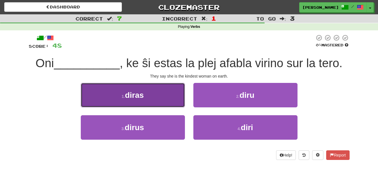
click at [135, 95] on span "diras" at bounding box center [134, 95] width 19 height 9
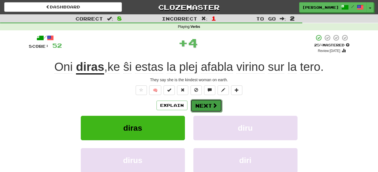
click at [203, 107] on button "Next" at bounding box center [206, 105] width 32 height 13
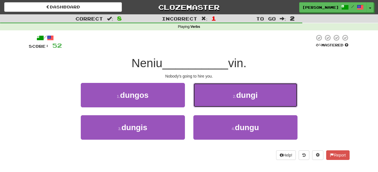
click at [284, 97] on button "2 . dungi" at bounding box center [245, 95] width 104 height 24
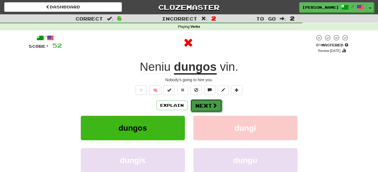
click at [203, 106] on button "Next" at bounding box center [206, 105] width 32 height 13
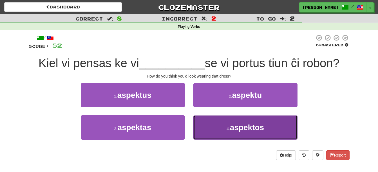
click at [269, 134] on button "4 . aspektos" at bounding box center [245, 127] width 104 height 24
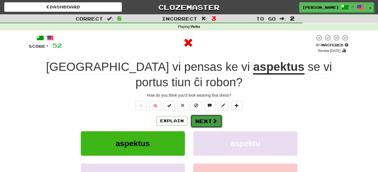
click at [208, 115] on button "Next" at bounding box center [206, 121] width 32 height 13
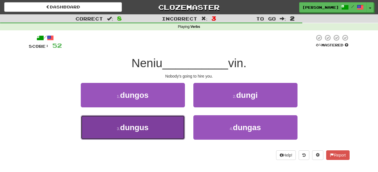
click at [154, 126] on button "3 . dungus" at bounding box center [133, 127] width 104 height 24
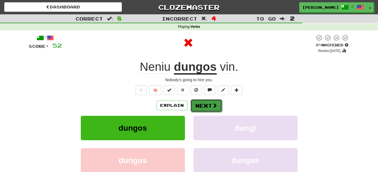
click at [212, 105] on span at bounding box center [214, 105] width 5 height 5
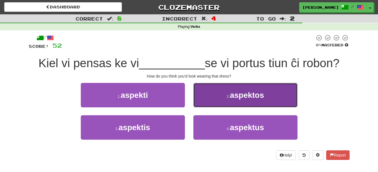
click at [248, 98] on span "aspektos" at bounding box center [247, 95] width 34 height 9
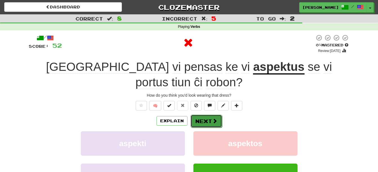
click at [199, 115] on button "Next" at bounding box center [206, 121] width 32 height 13
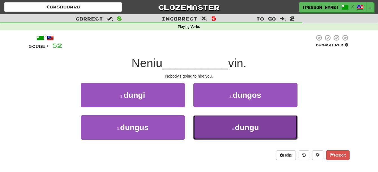
click at [252, 132] on button "4 . dungu" at bounding box center [245, 127] width 104 height 24
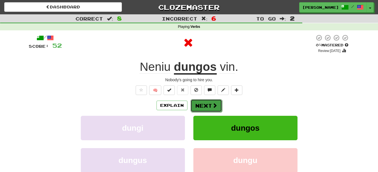
click at [214, 105] on span at bounding box center [214, 105] width 5 height 5
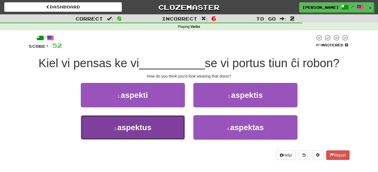
click at [141, 122] on button "3 . aspektus" at bounding box center [133, 127] width 104 height 24
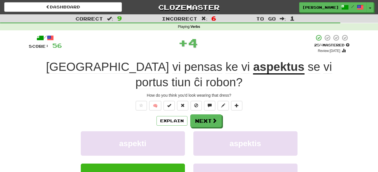
click at [202, 115] on div "Explain Next aspekti aspektis aspektus aspektas Learn more: aspekti aspektis as…" at bounding box center [189, 160] width 321 height 90
click at [204, 115] on button "Next" at bounding box center [206, 121] width 32 height 13
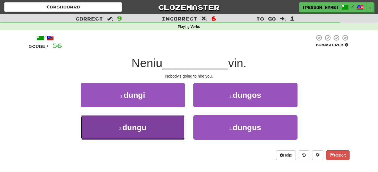
click at [154, 128] on button "3 . dungu" at bounding box center [133, 127] width 104 height 24
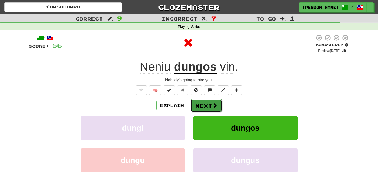
click at [205, 107] on button "Next" at bounding box center [206, 105] width 32 height 13
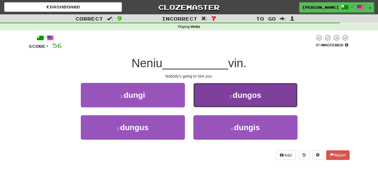
click at [256, 99] on span "dungos" at bounding box center [247, 95] width 28 height 9
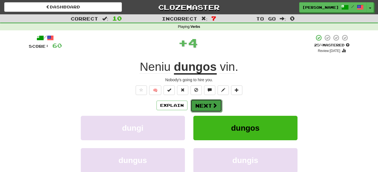
click at [207, 105] on button "Next" at bounding box center [206, 105] width 32 height 13
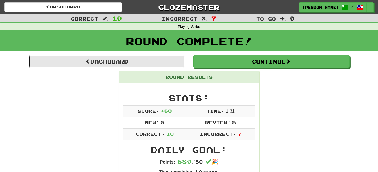
click at [123, 60] on link "Dashboard" at bounding box center [107, 61] width 156 height 13
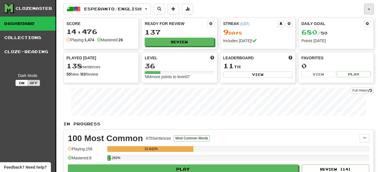
click at [370, 10] on button "button" at bounding box center [369, 9] width 10 height 11
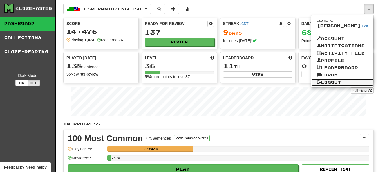
click at [335, 83] on link "Logout" at bounding box center [342, 82] width 62 height 7
